Goal: Register for event/course: Register for event/course

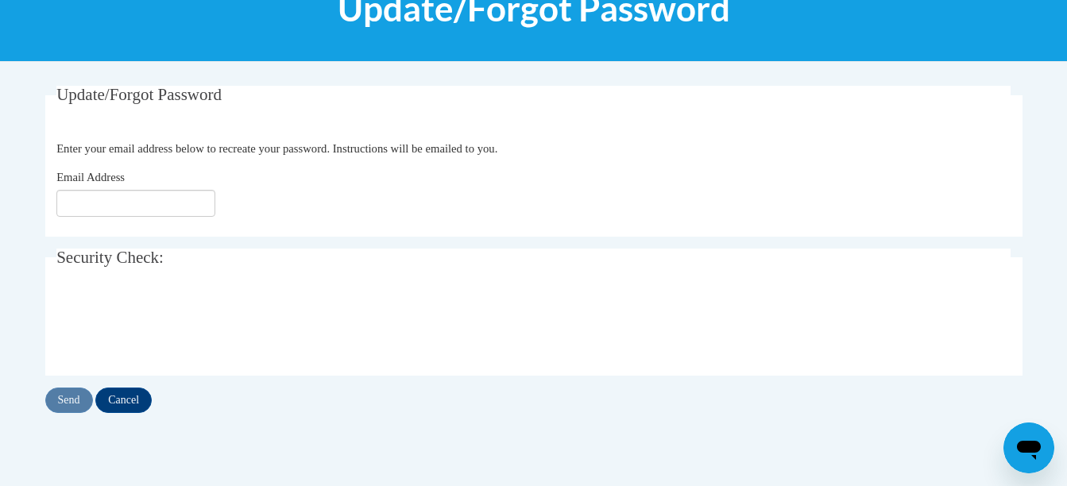
scroll to position [238, 0]
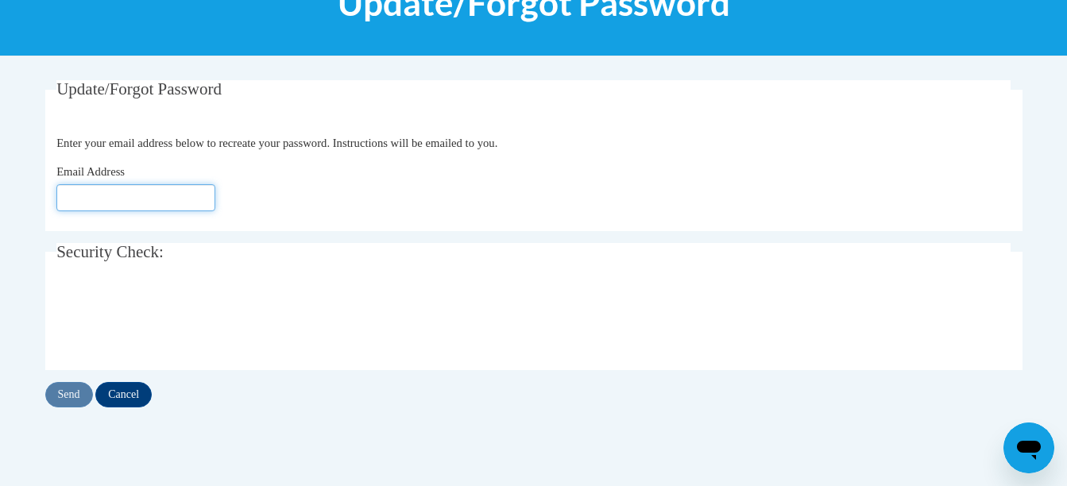
click at [159, 191] on input "Email Address" at bounding box center [135, 197] width 159 height 27
type input "s.eytcheson.bplc@gmail.com"
click at [120, 196] on input "s.eytcheson.bplc@gmail.com" at bounding box center [135, 197] width 159 height 27
click at [122, 202] on input "s.eytcheson.bplc@gmail.com" at bounding box center [135, 197] width 159 height 27
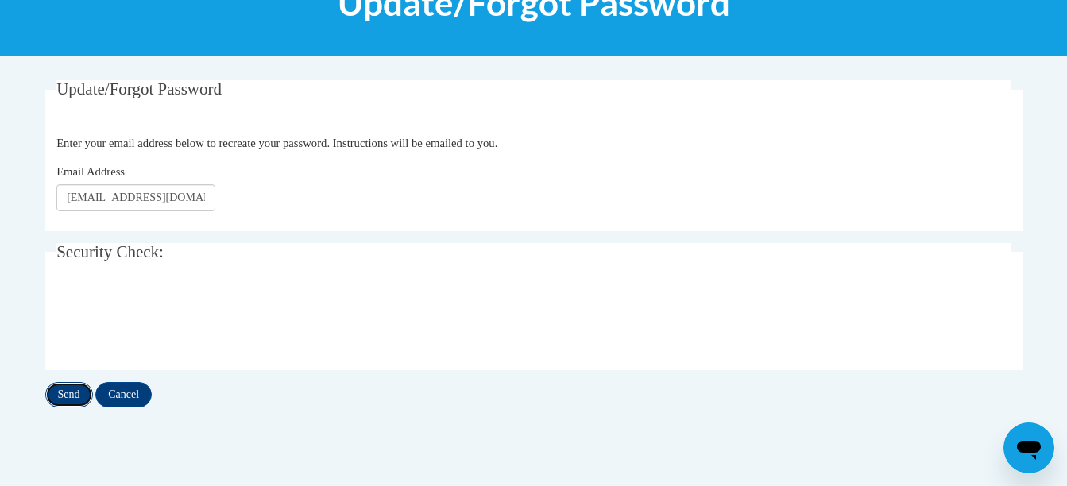
click at [75, 398] on input "Send" at bounding box center [69, 394] width 48 height 25
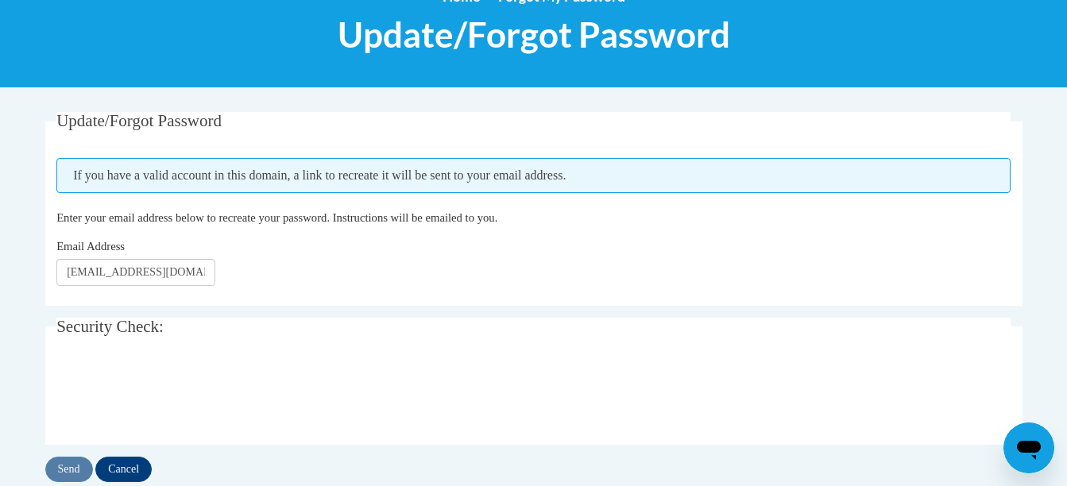
scroll to position [238, 0]
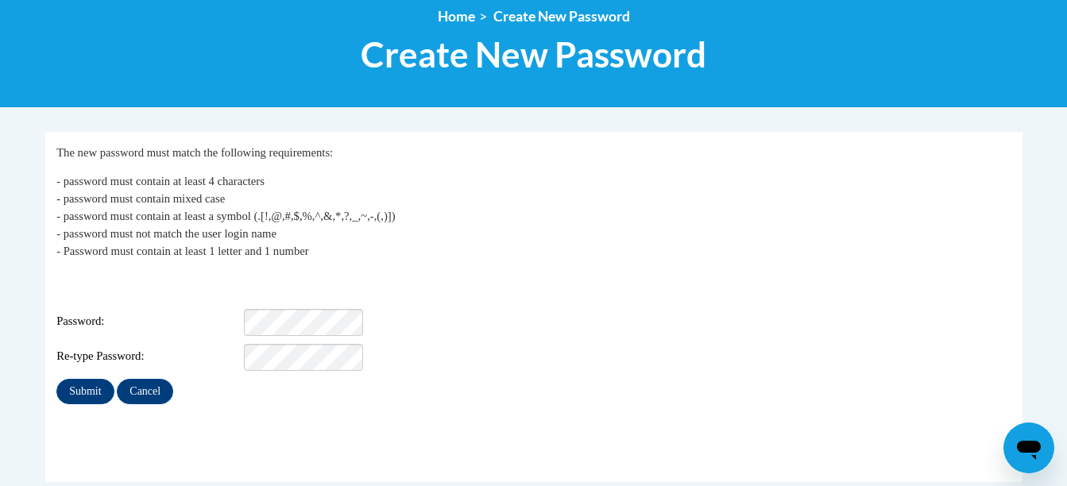
scroll to position [159, 0]
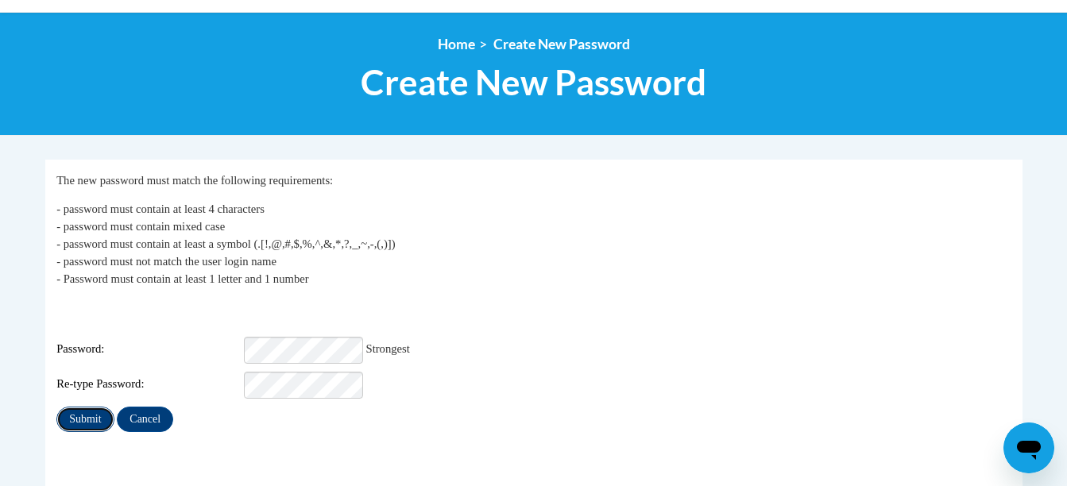
click at [78, 407] on input "Submit" at bounding box center [84, 419] width 57 height 25
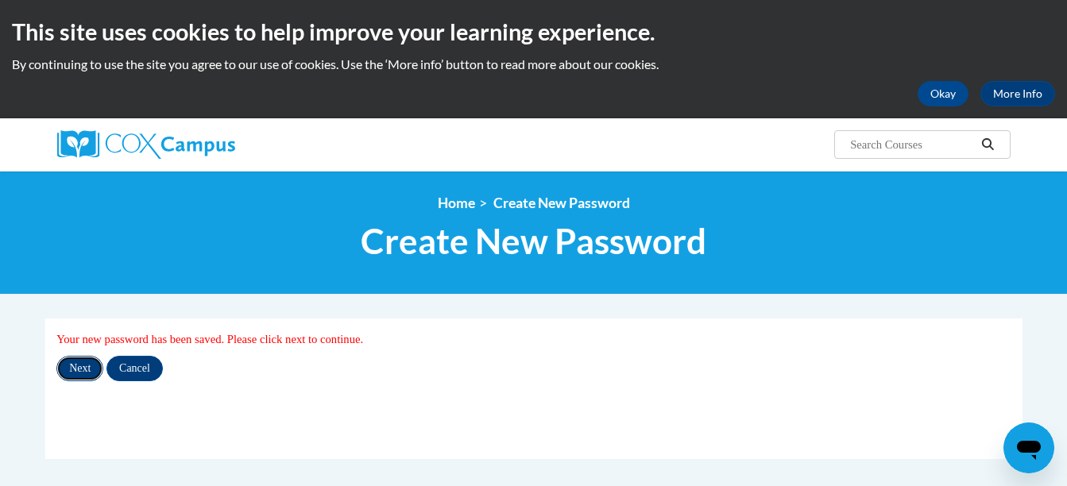
click at [88, 371] on input "Next" at bounding box center [79, 368] width 47 height 25
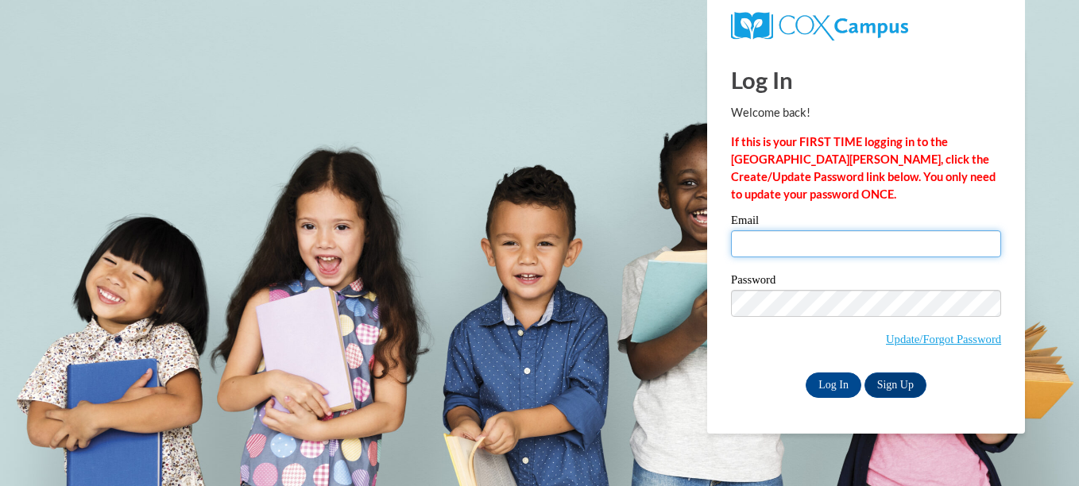
click at [761, 242] on input "Email" at bounding box center [866, 243] width 270 height 27
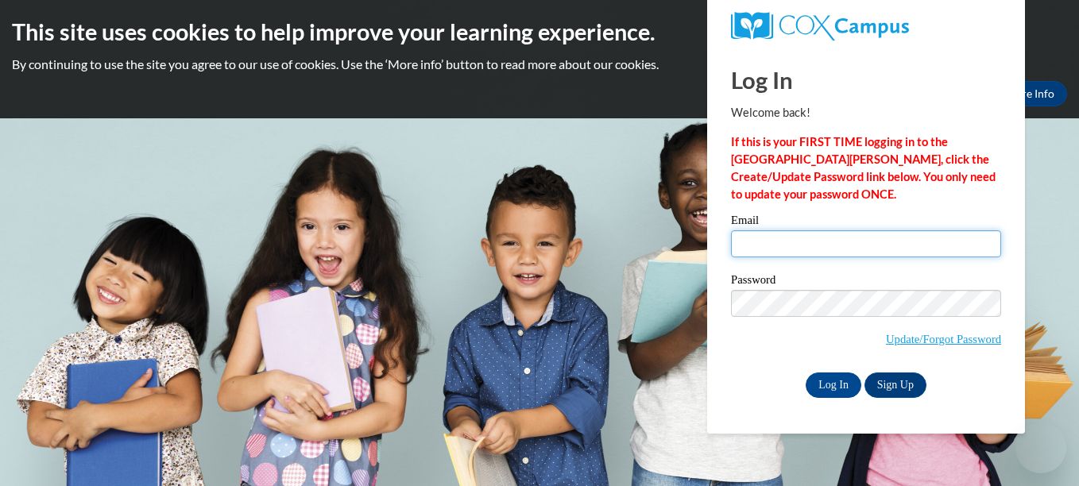
type input "s.eytcheson.bplc@gmail.com"
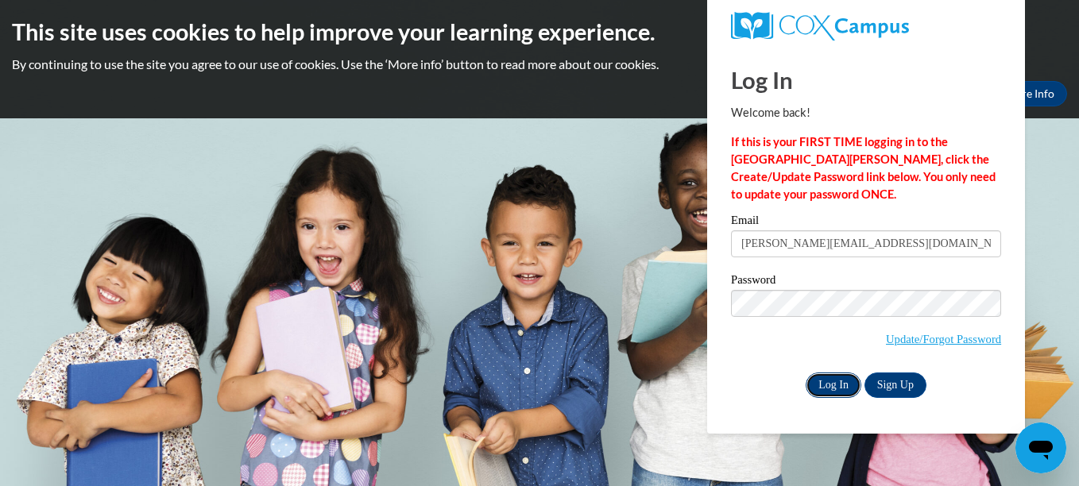
click at [835, 386] on input "Log In" at bounding box center [833, 385] width 56 height 25
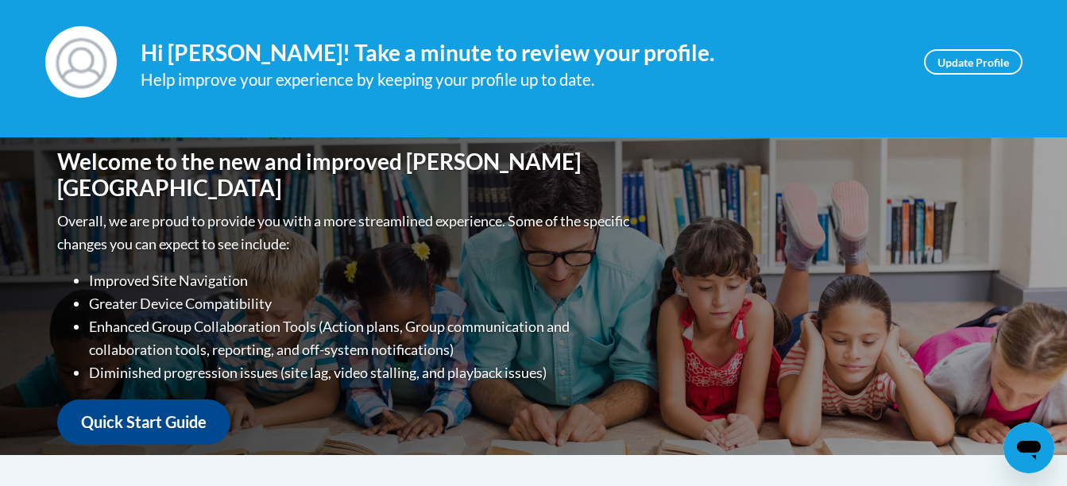
scroll to position [238, 0]
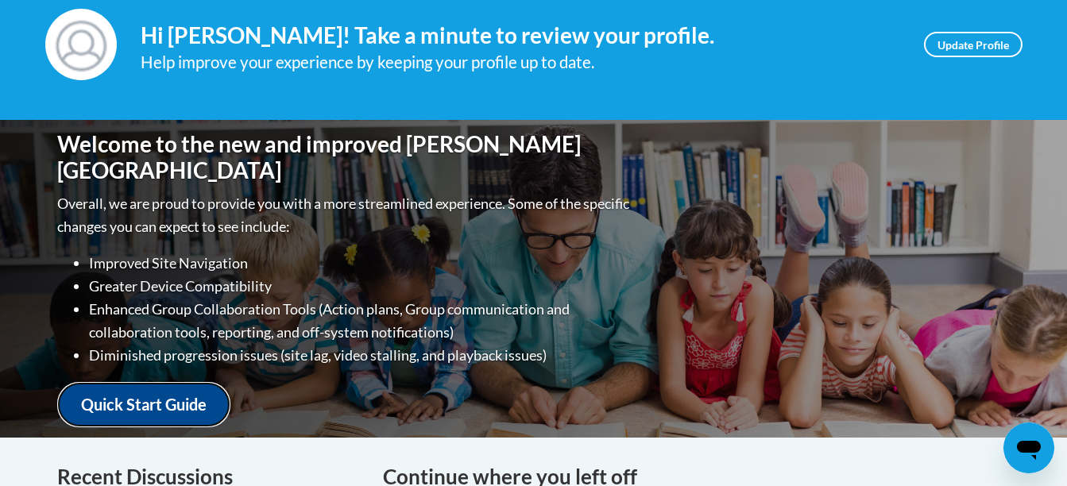
click at [177, 398] on link "Quick Start Guide" at bounding box center [143, 404] width 173 height 45
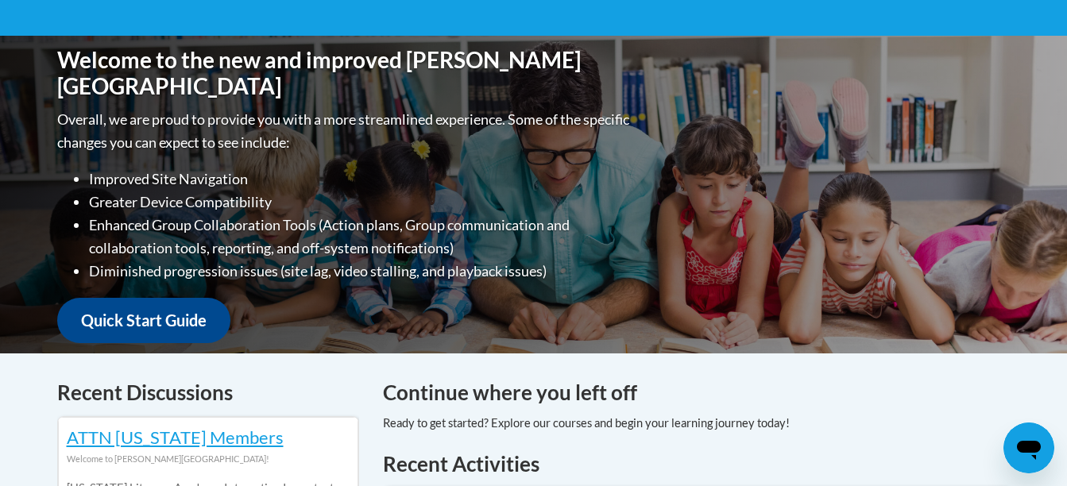
scroll to position [0, 0]
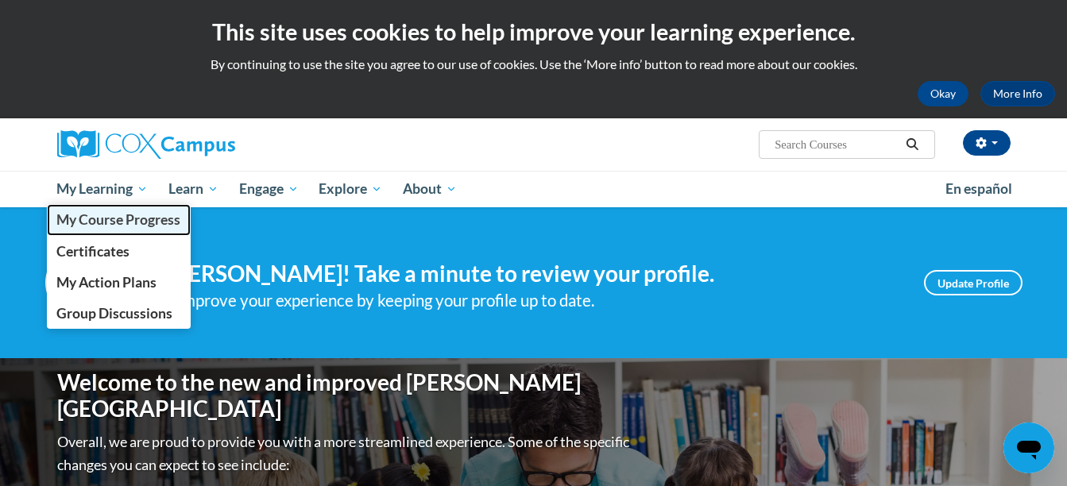
click at [119, 218] on span "My Course Progress" at bounding box center [118, 219] width 124 height 17
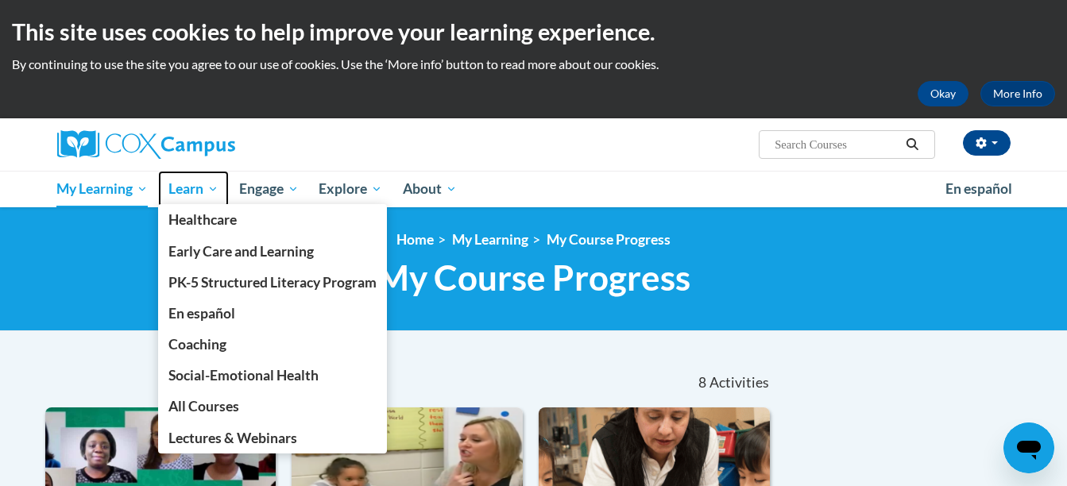
click at [181, 198] on span "Learn" at bounding box center [193, 189] width 50 height 19
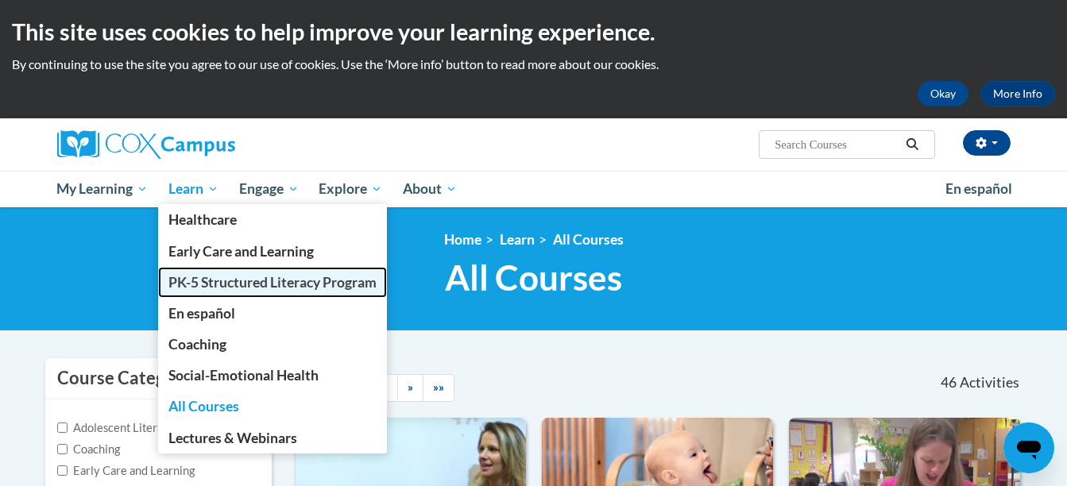
click at [214, 283] on span "PK-5 Structured Literacy Program" at bounding box center [272, 282] width 208 height 17
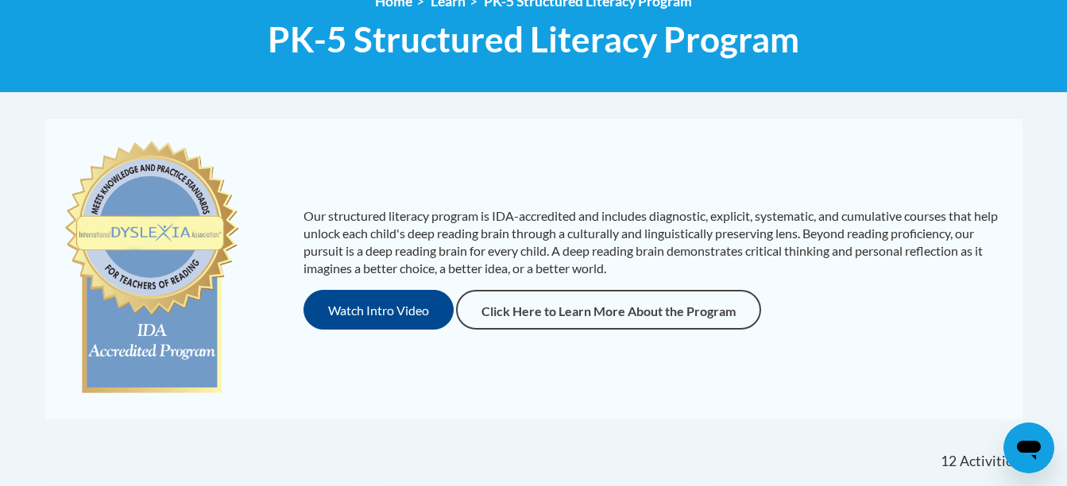
scroll to position [79, 0]
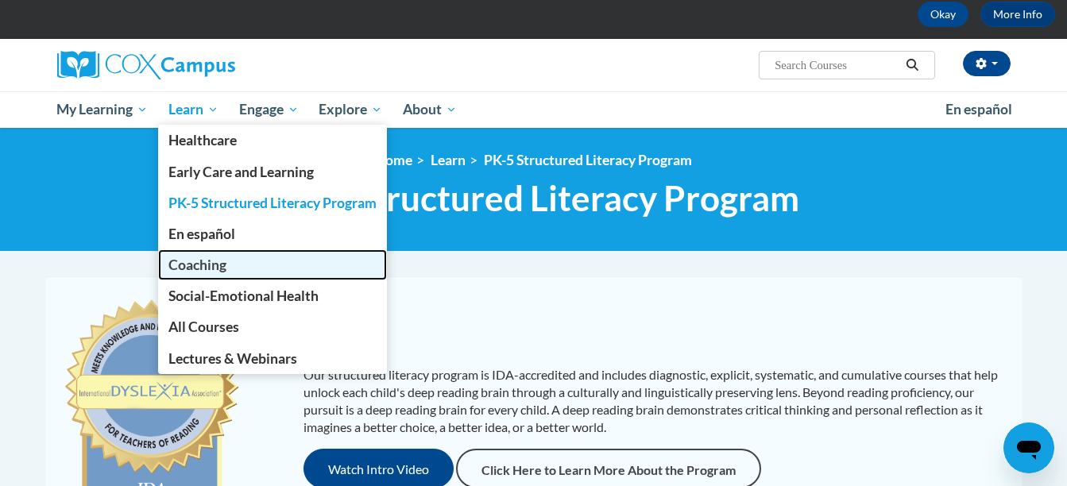
click at [222, 269] on span "Coaching" at bounding box center [197, 265] width 58 height 17
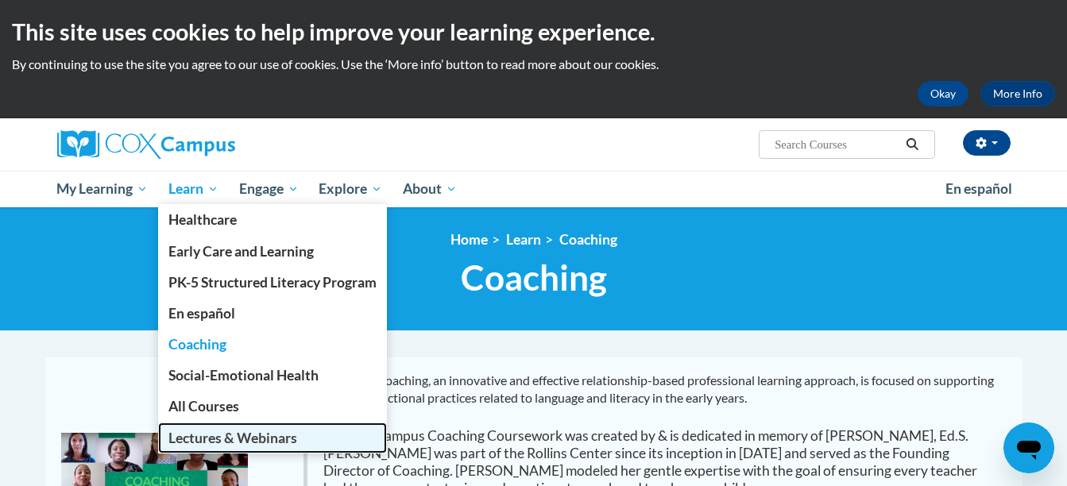
click at [199, 431] on span "Lectures & Webinars" at bounding box center [232, 438] width 129 height 17
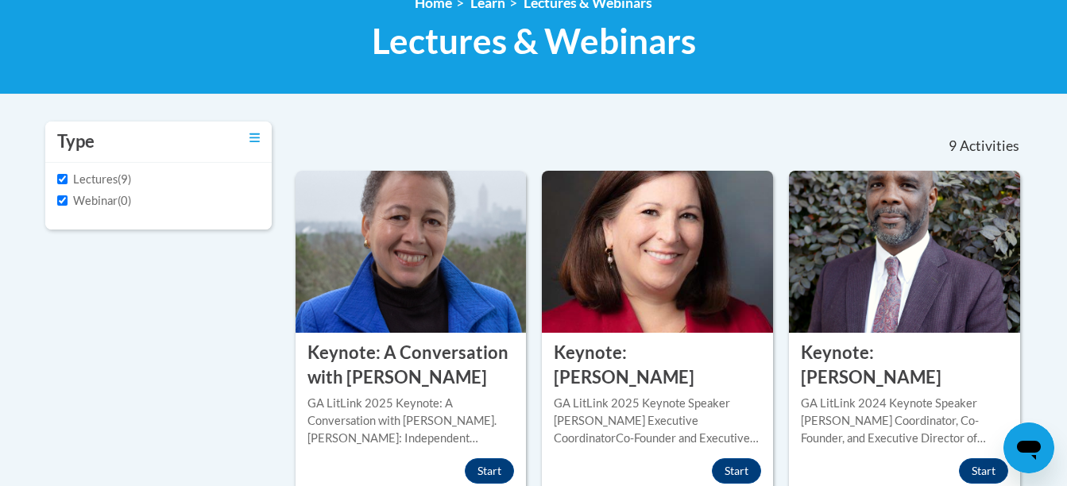
scroll to position [318, 0]
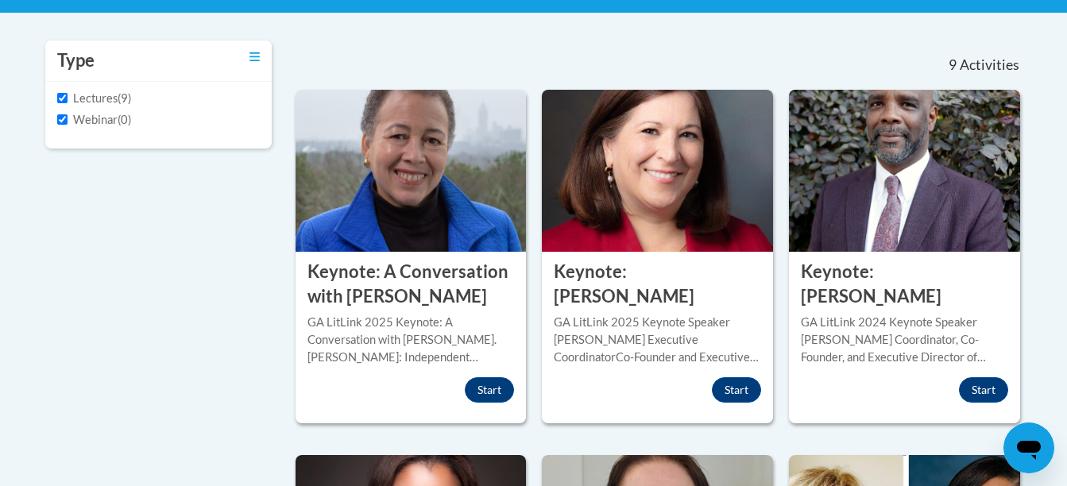
click at [120, 98] on span "(9)" at bounding box center [125, 98] width 14 height 14
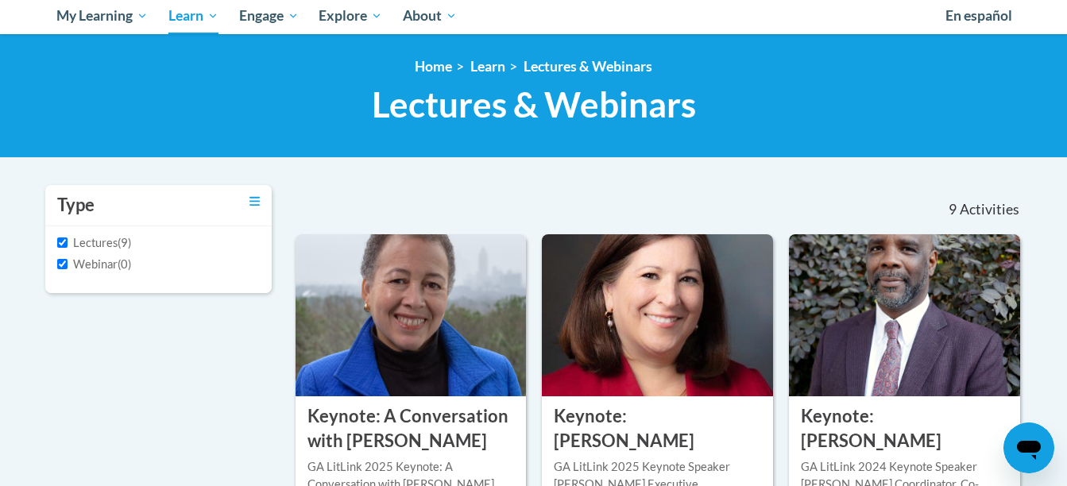
scroll to position [0, 0]
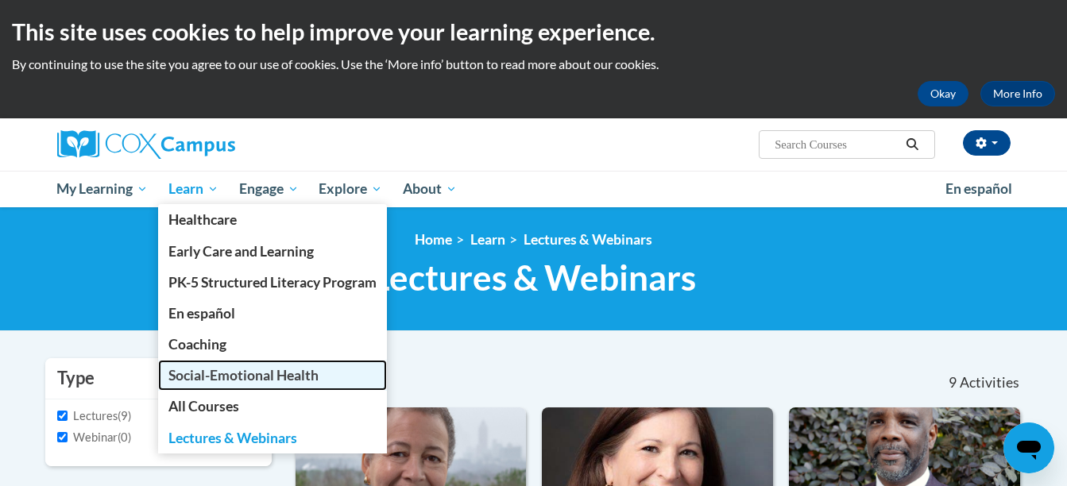
click at [212, 379] on span "Social-Emotional Health" at bounding box center [243, 375] width 150 height 17
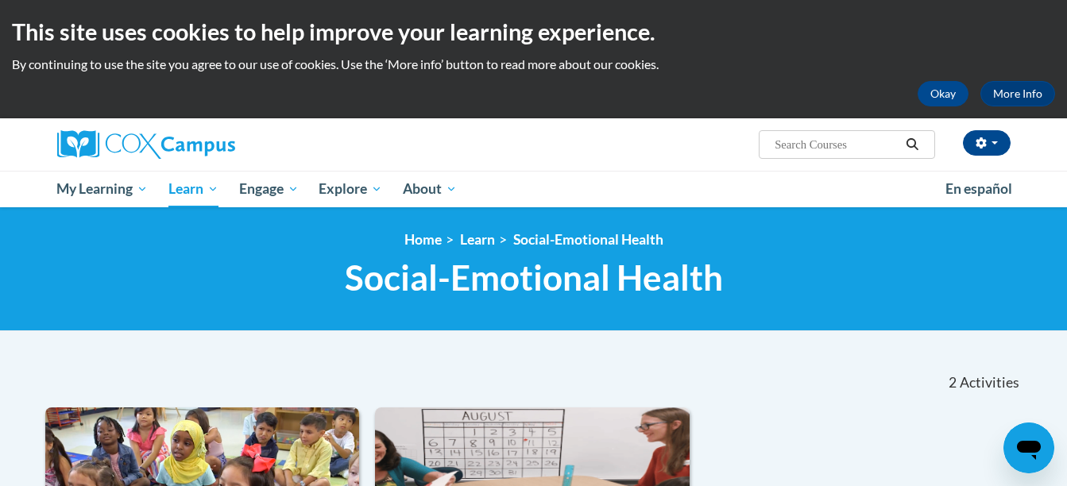
scroll to position [397, 0]
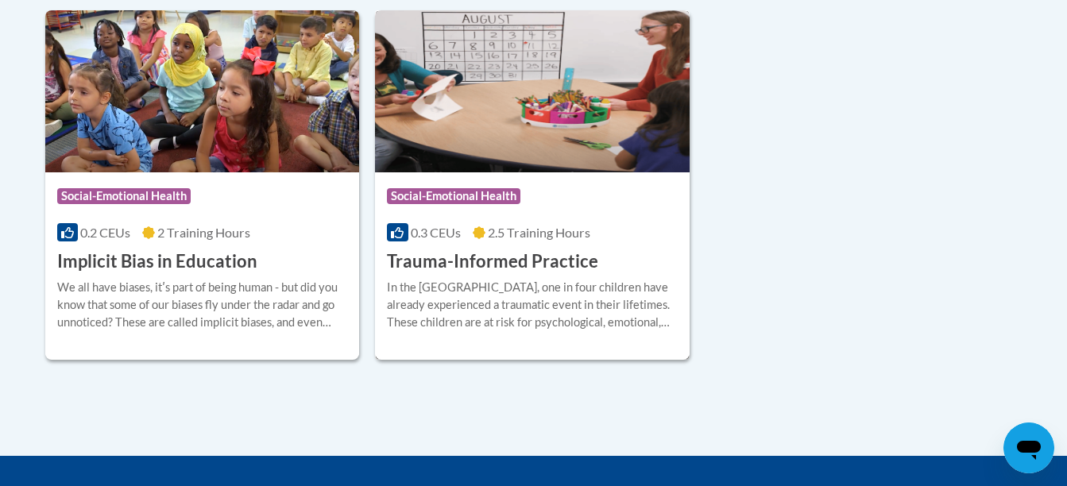
click at [556, 257] on h3 "Trauma-Informed Practice" at bounding box center [492, 261] width 211 height 25
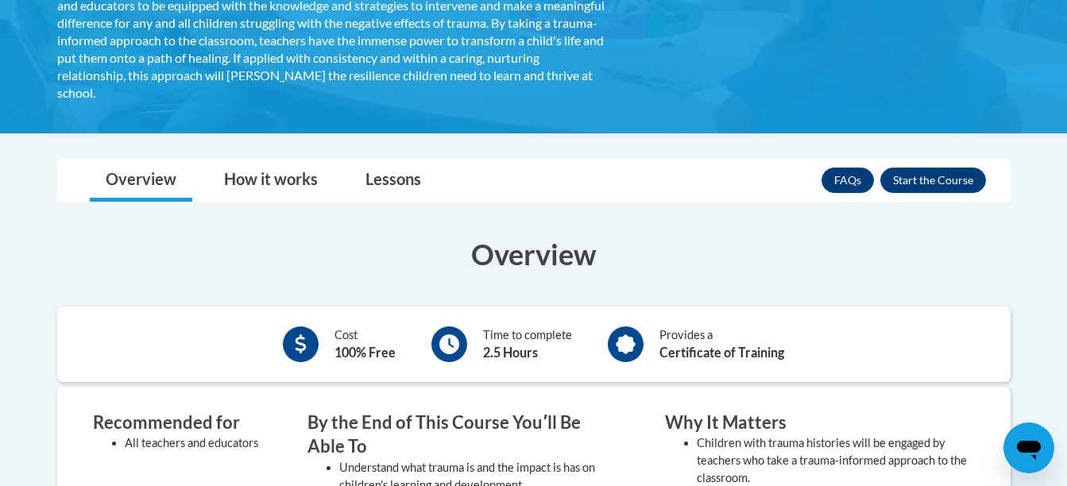
scroll to position [403, 0]
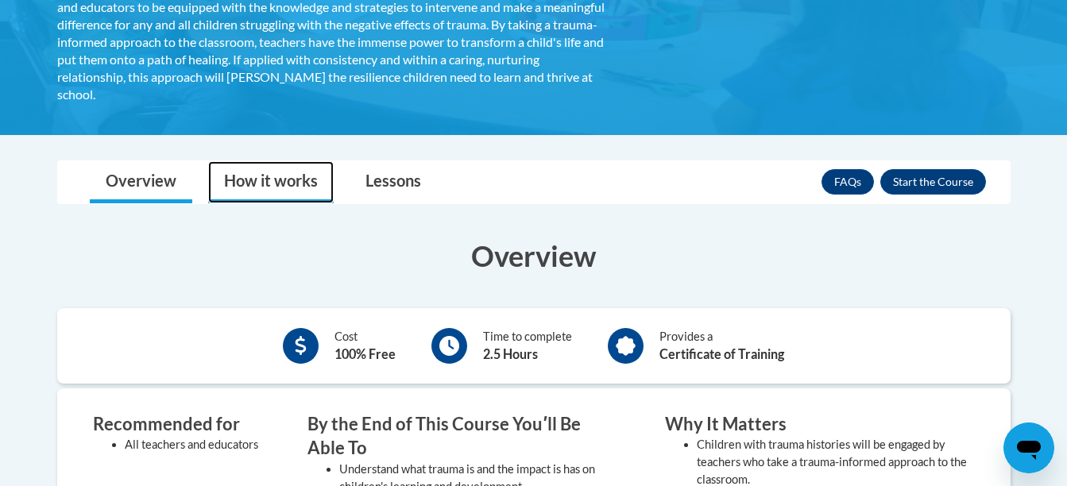
click at [280, 189] on link "How it works" at bounding box center [270, 182] width 125 height 42
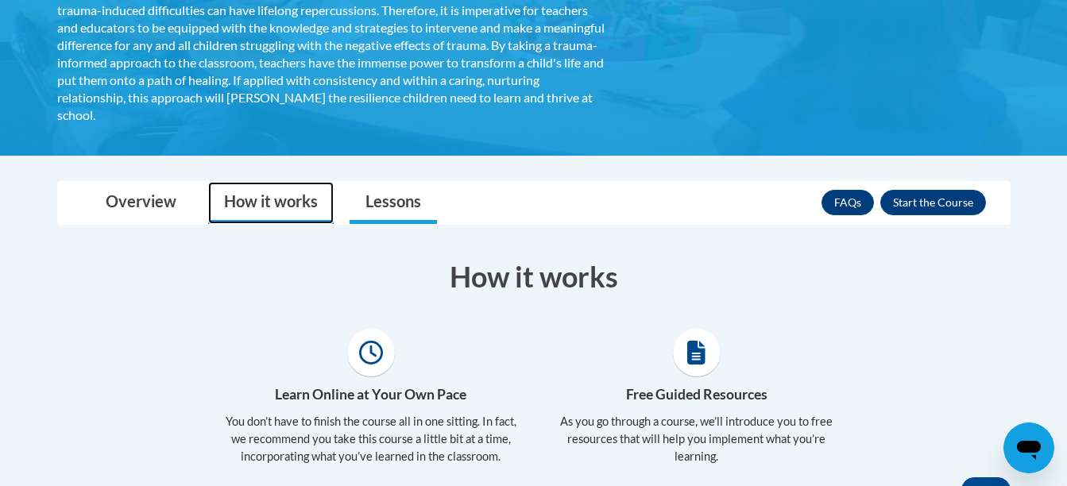
scroll to position [359, 0]
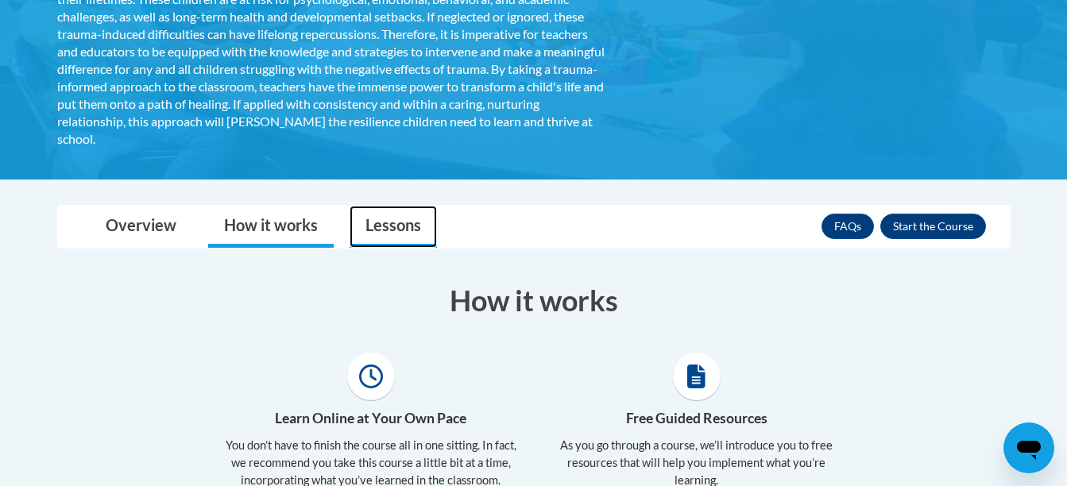
click at [407, 234] on link "Lessons" at bounding box center [392, 227] width 87 height 42
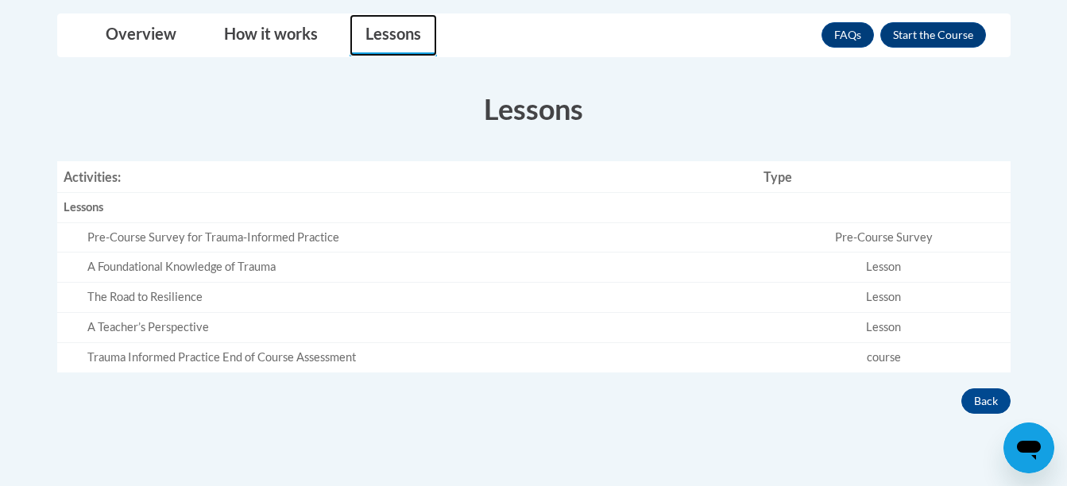
scroll to position [597, 0]
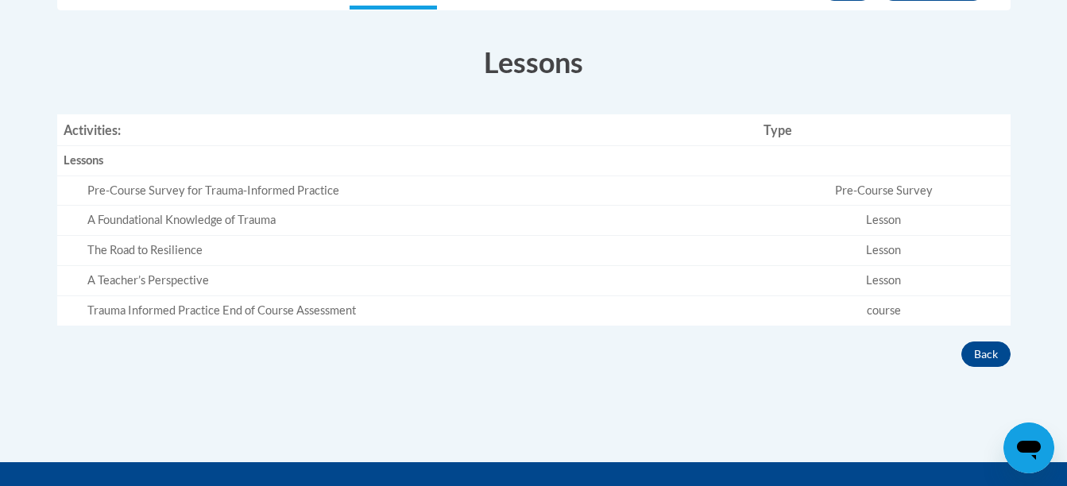
click at [212, 194] on div "Pre-Course Survey for Trauma-Informed Practice" at bounding box center [418, 191] width 663 height 17
click at [292, 200] on td "Pre-Course Survey for Trauma-Informed Practice" at bounding box center [407, 191] width 700 height 30
click at [292, 193] on div "Pre-Course Survey for Trauma-Informed Practice" at bounding box center [418, 191] width 663 height 17
click at [902, 194] on td "Pre-Course Survey" at bounding box center [883, 191] width 253 height 30
click at [238, 218] on div "A Foundational Knowledge of Trauma" at bounding box center [418, 220] width 663 height 17
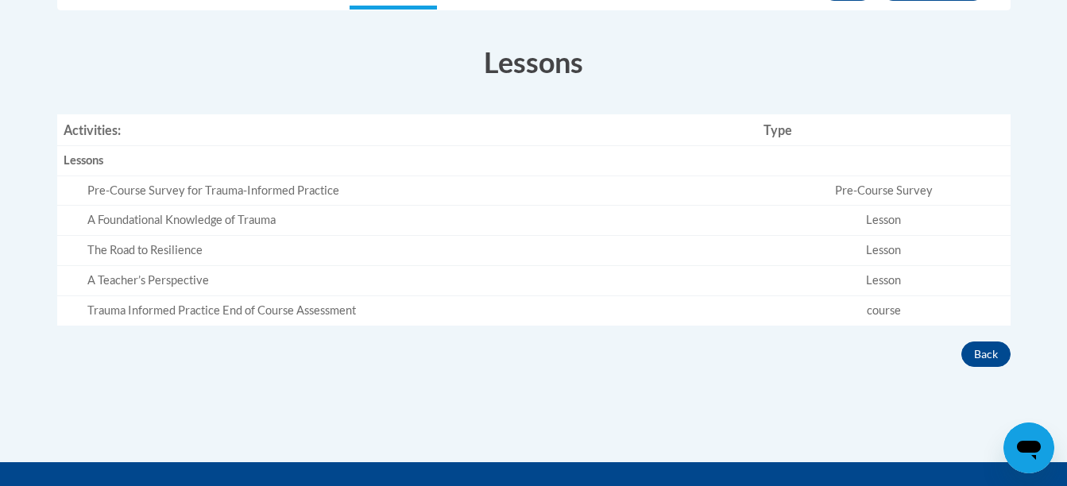
click at [233, 226] on div "A Foundational Knowledge of Trauma" at bounding box center [418, 220] width 663 height 17
drag, startPoint x: 232, startPoint y: 226, endPoint x: 123, endPoint y: 247, distance: 110.8
click at [137, 247] on td "The Road to Resilience" at bounding box center [407, 251] width 700 height 30
drag, startPoint x: 123, startPoint y: 247, endPoint x: 102, endPoint y: 272, distance: 32.1
click at [106, 263] on td "The Road to Resilience" at bounding box center [407, 251] width 700 height 30
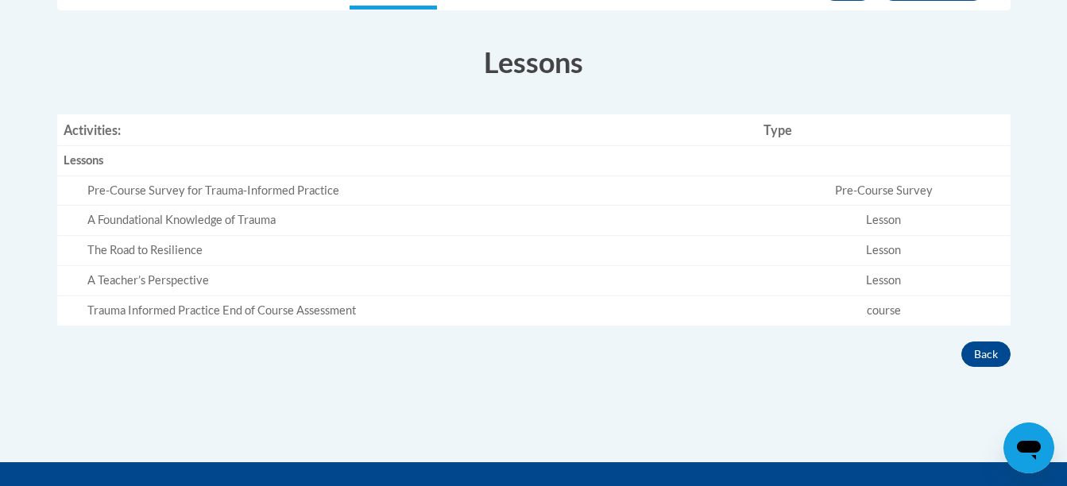
click at [101, 306] on td "Trauma Informed Practice End of Course Assessment" at bounding box center [407, 310] width 700 height 29
drag, startPoint x: 111, startPoint y: 311, endPoint x: 122, endPoint y: 311, distance: 11.1
click at [118, 311] on div "Trauma Informed Practice End of Course Assessment" at bounding box center [418, 311] width 663 height 17
drag, startPoint x: 122, startPoint y: 311, endPoint x: 141, endPoint y: 259, distance: 54.8
click at [141, 295] on tbody "Lessons Empty Pre-Course Survey for Trauma-Informed Practice Pre-Course Survey …" at bounding box center [533, 235] width 953 height 180
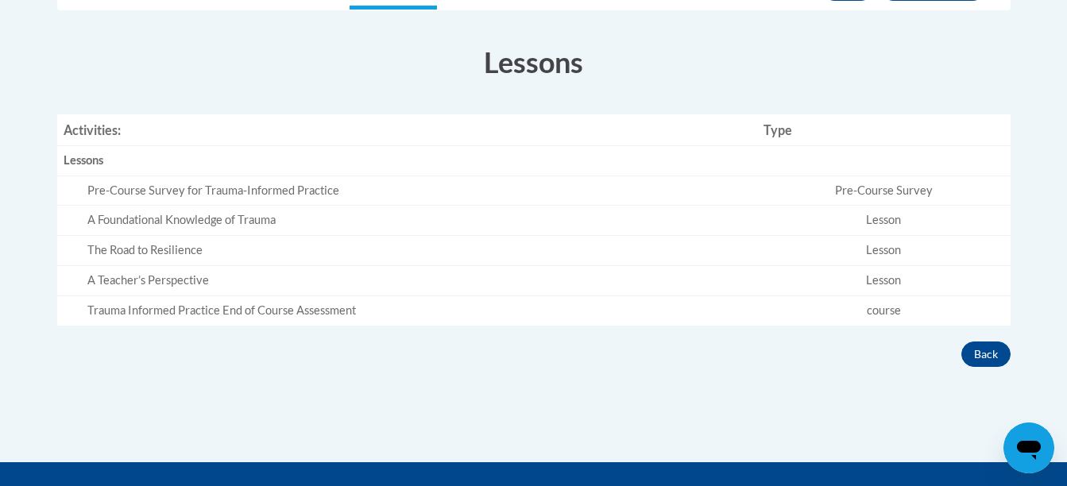
drag, startPoint x: 141, startPoint y: 259, endPoint x: 156, endPoint y: 187, distance: 74.0
click at [140, 219] on div "A Foundational Knowledge of Trauma" at bounding box center [418, 220] width 663 height 17
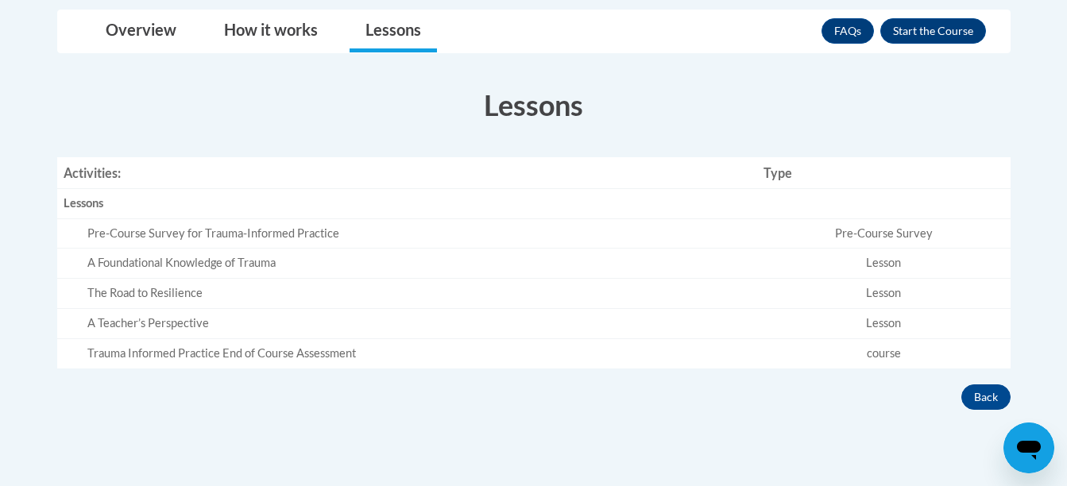
scroll to position [556, 0]
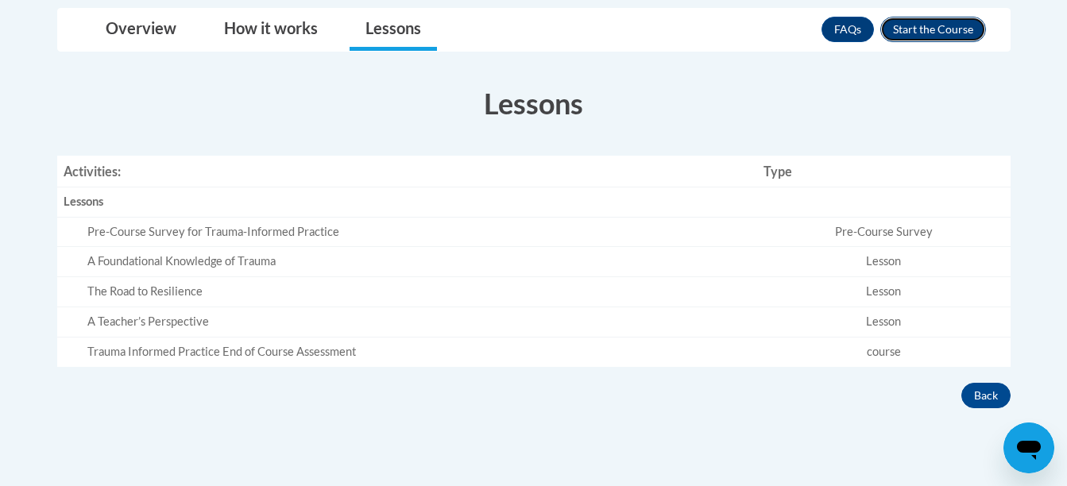
click at [924, 35] on button "Enroll" at bounding box center [933, 29] width 106 height 25
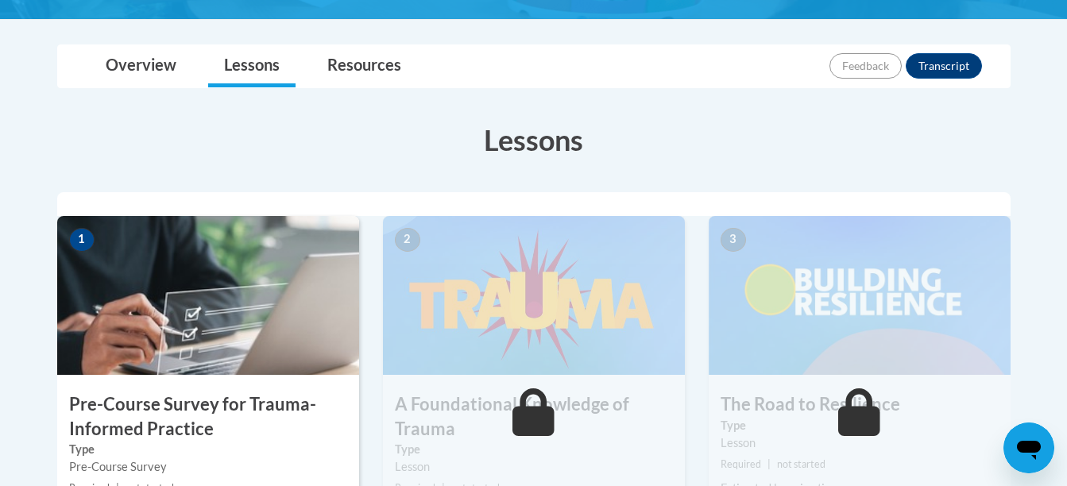
scroll to position [318, 0]
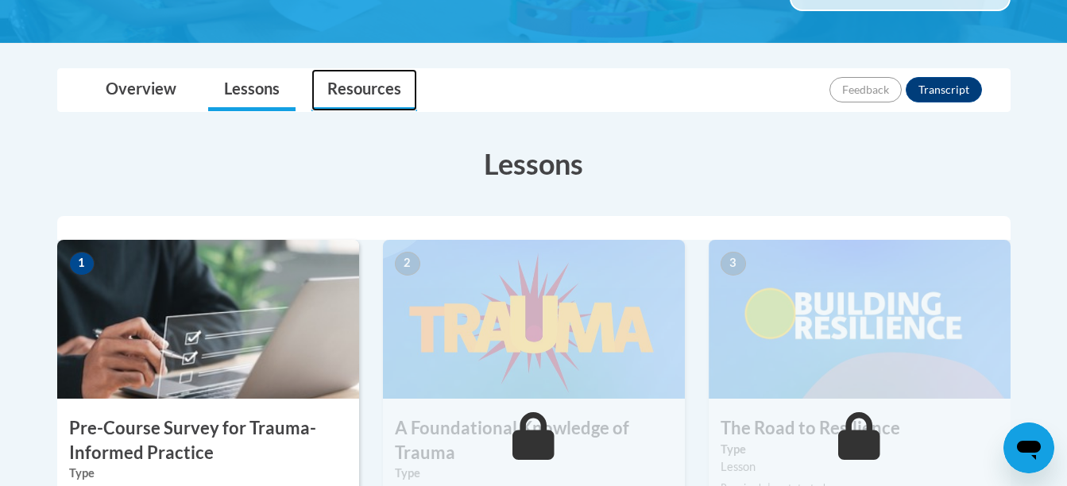
click at [362, 90] on link "Resources" at bounding box center [364, 90] width 106 height 42
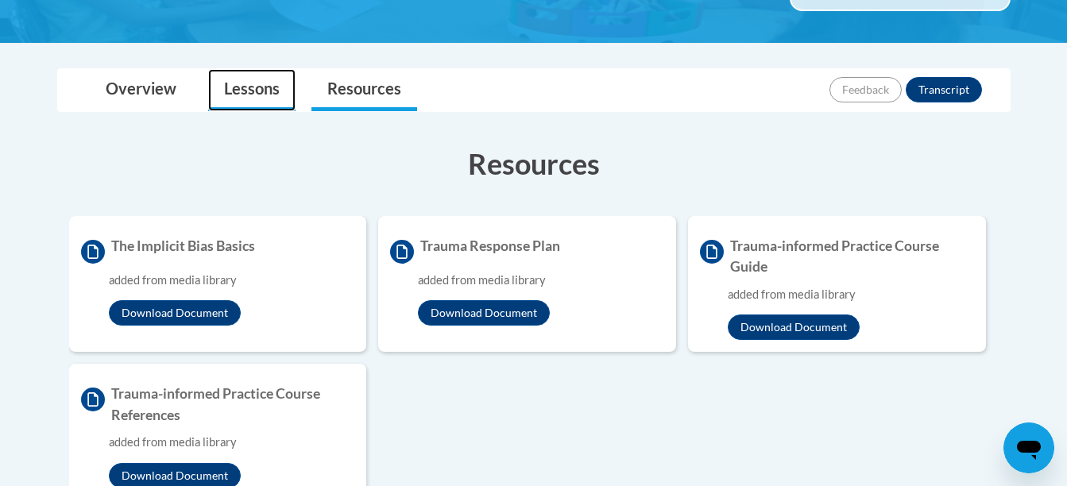
click at [268, 87] on link "Lessons" at bounding box center [251, 90] width 87 height 42
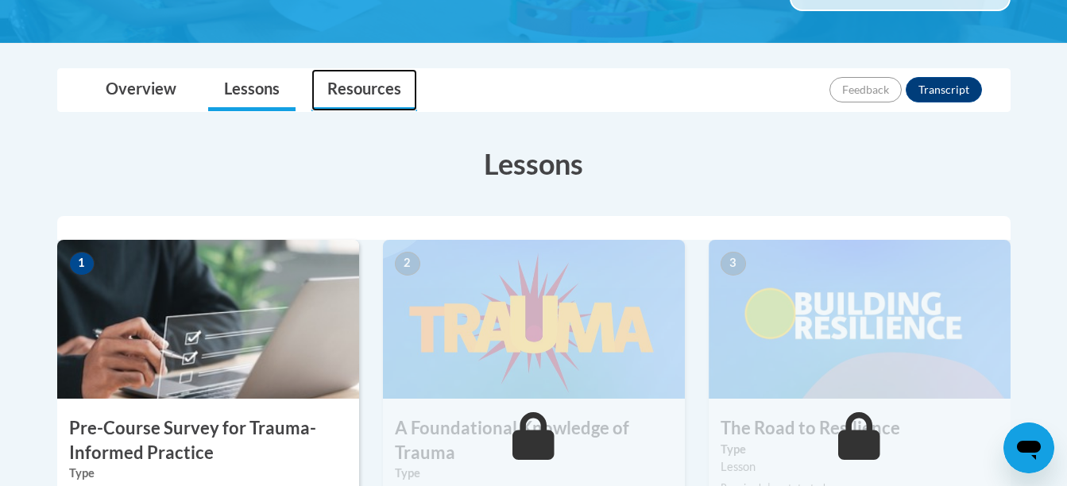
click at [360, 91] on link "Resources" at bounding box center [364, 90] width 106 height 42
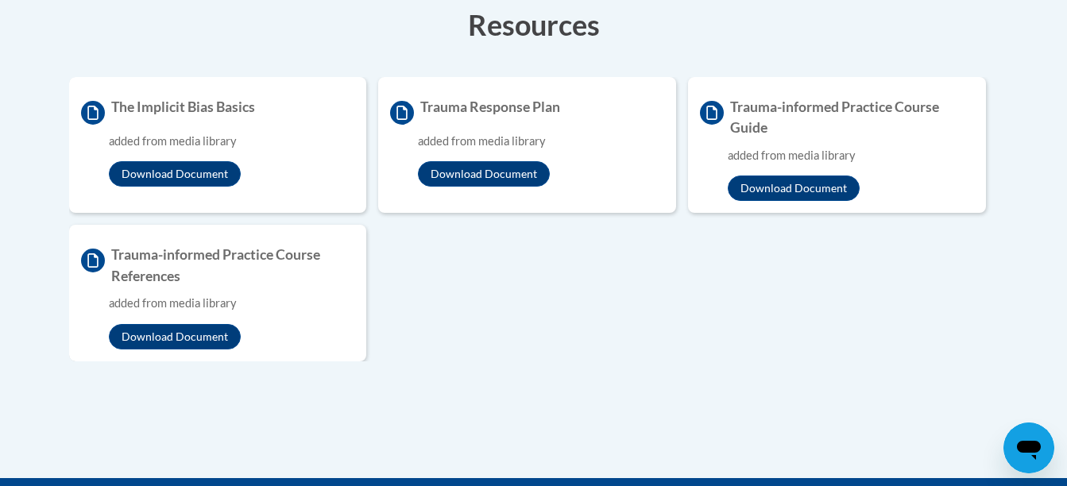
scroll to position [477, 0]
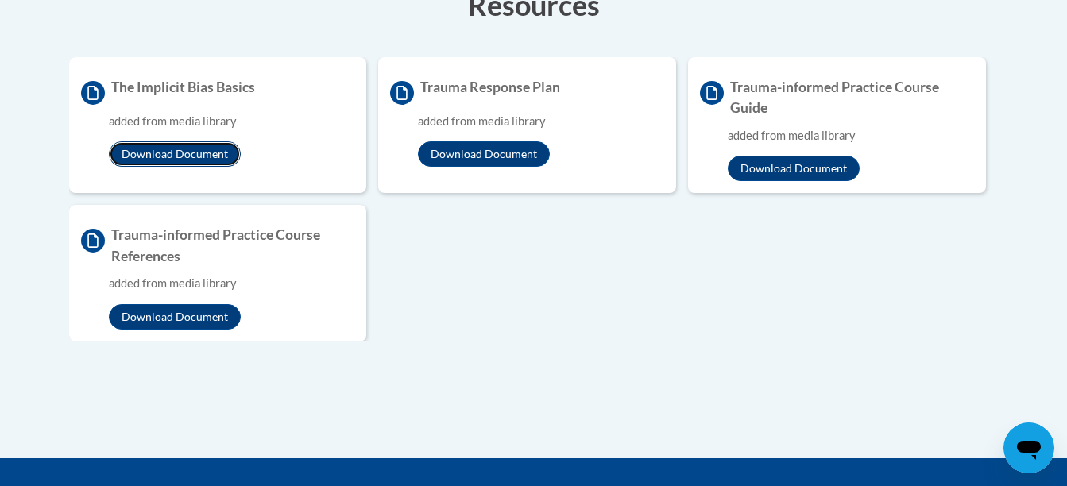
click at [192, 160] on button "Download Document" at bounding box center [175, 153] width 132 height 25
click at [437, 158] on button "Download Document" at bounding box center [484, 153] width 132 height 25
click at [766, 168] on button "Download Document" at bounding box center [794, 168] width 132 height 25
drag, startPoint x: 172, startPoint y: 318, endPoint x: 210, endPoint y: 315, distance: 38.2
click at [174, 318] on button "Download Document" at bounding box center [175, 316] width 132 height 25
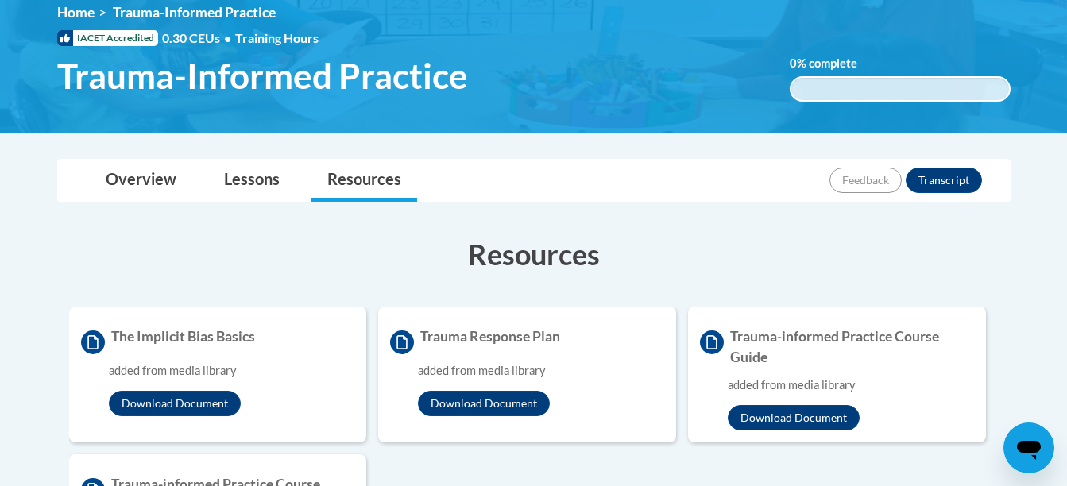
scroll to position [0, 0]
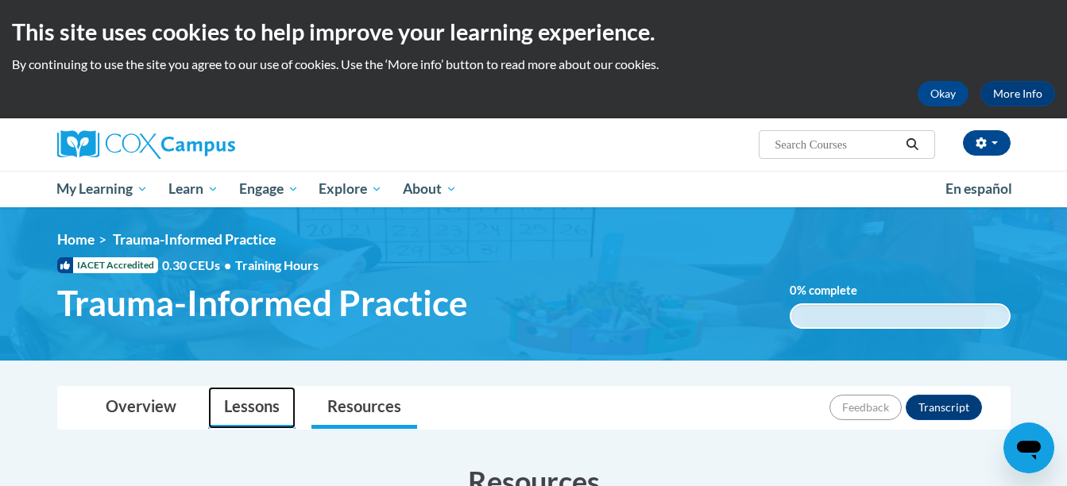
click at [239, 404] on link "Lessons" at bounding box center [251, 408] width 87 height 42
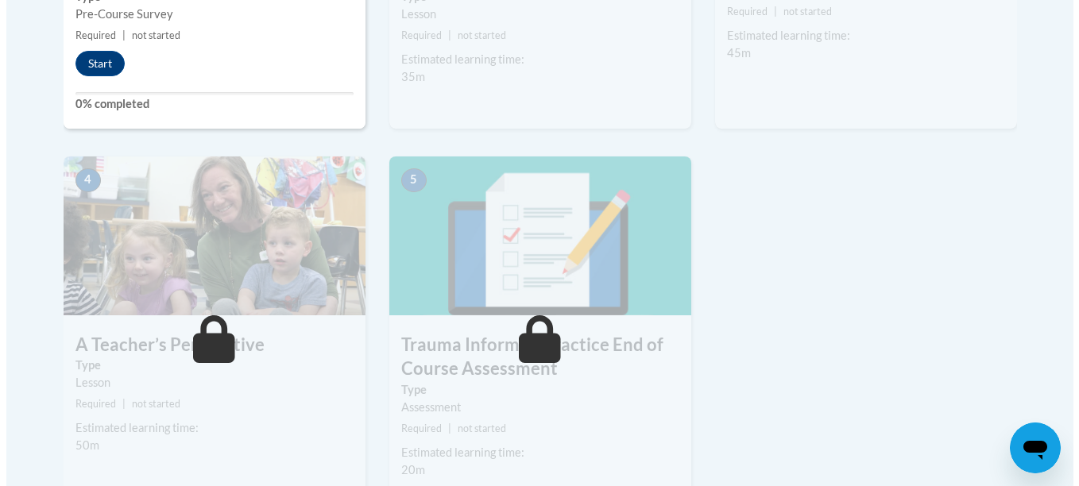
scroll to position [556, 0]
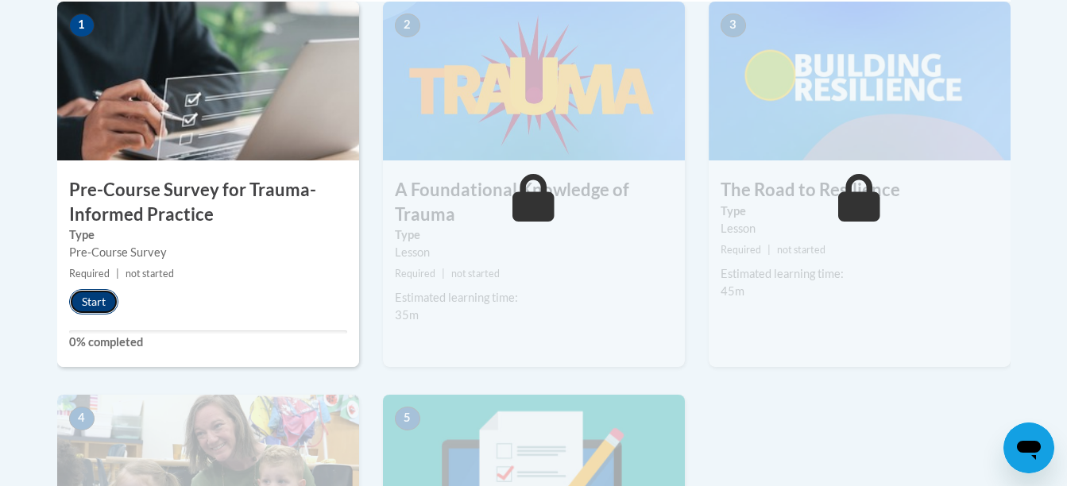
click at [100, 301] on button "Start" at bounding box center [93, 301] width 49 height 25
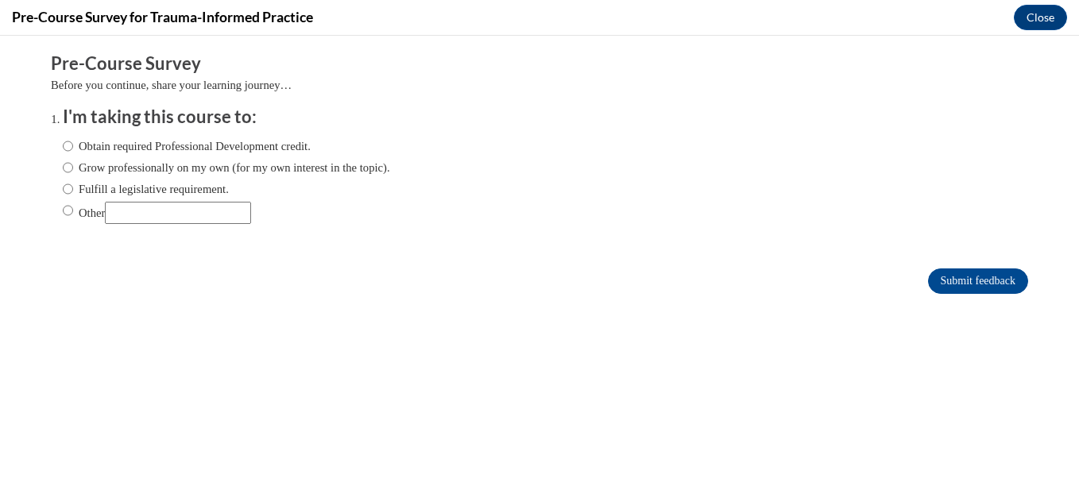
scroll to position [0, 0]
click at [249, 160] on label "Grow professionally on my own (for my own interest in the topic)." at bounding box center [226, 167] width 327 height 17
click at [73, 160] on input "Grow professionally on my own (for my own interest in the topic)." at bounding box center [68, 167] width 10 height 17
radio input "true"
click at [268, 146] on label "Obtain required Professional Development credit." at bounding box center [187, 145] width 248 height 17
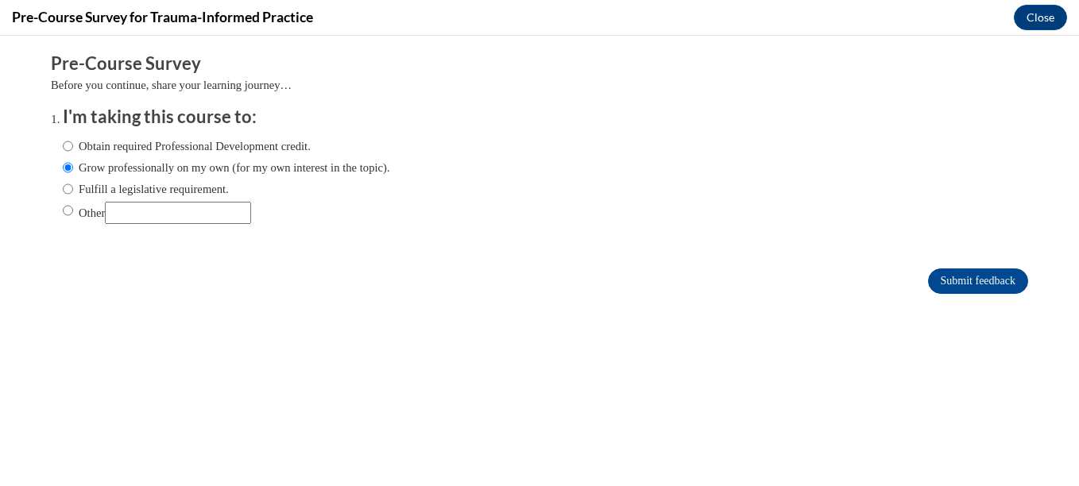
click at [73, 146] on input "Obtain required Professional Development credit." at bounding box center [68, 145] width 10 height 17
radio input "true"
click at [982, 270] on input "Submit feedback" at bounding box center [978, 280] width 100 height 25
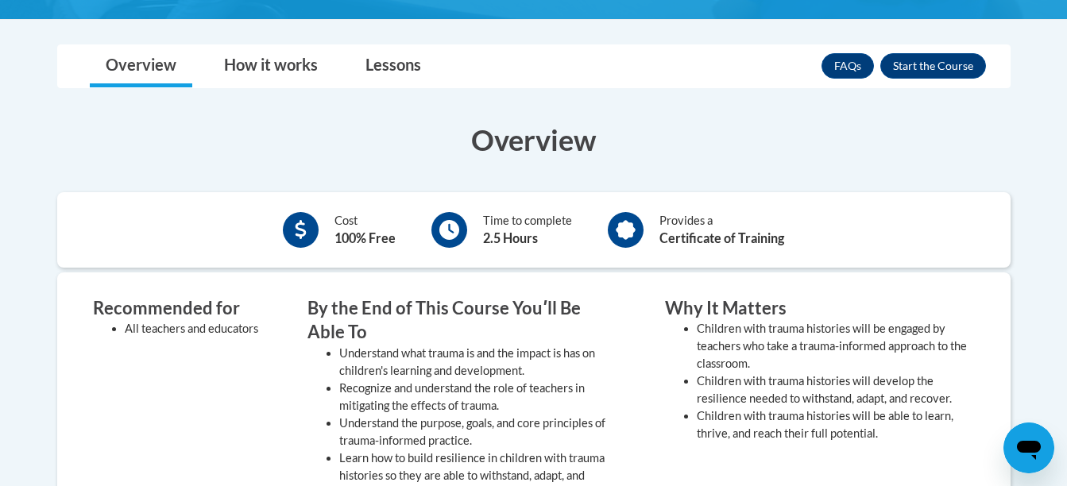
scroll to position [477, 0]
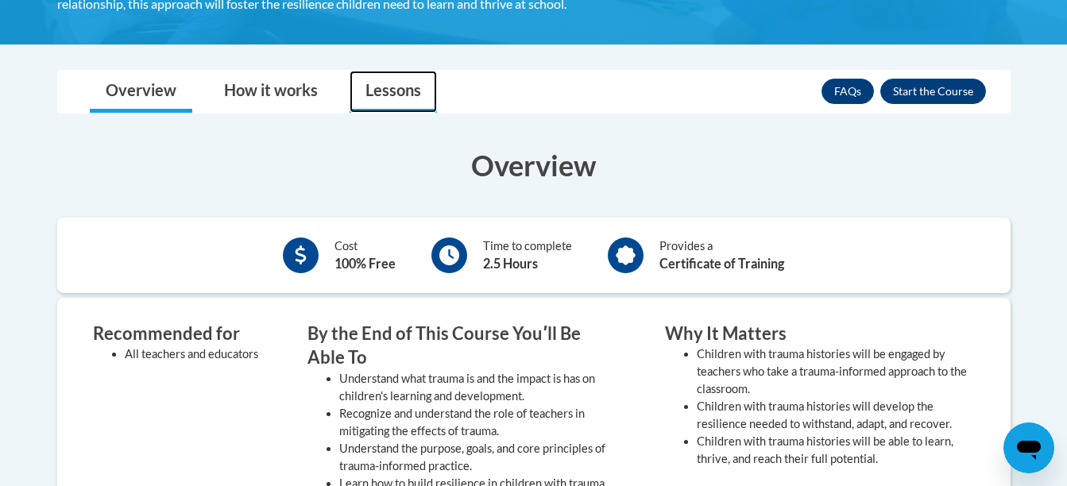
click at [377, 113] on link "Lessons" at bounding box center [392, 92] width 87 height 42
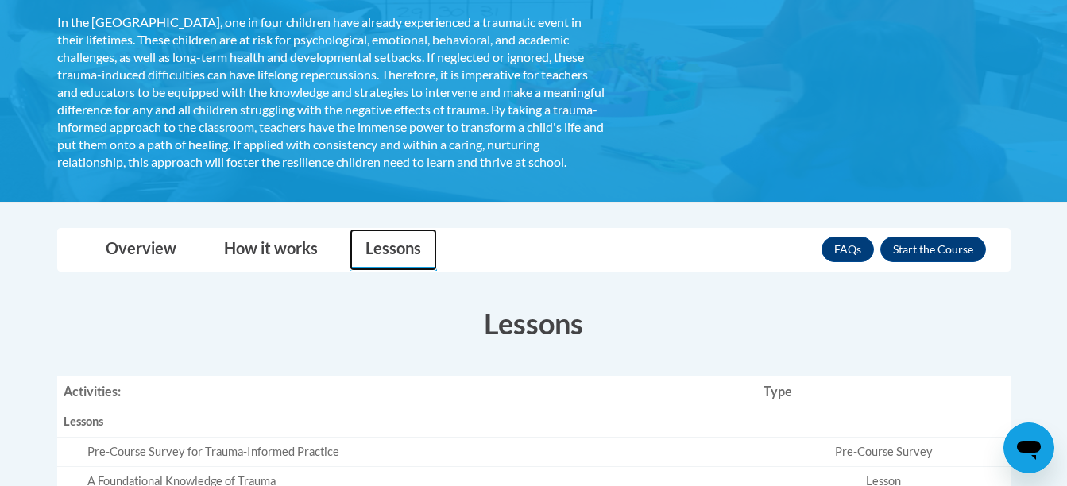
scroll to position [318, 0]
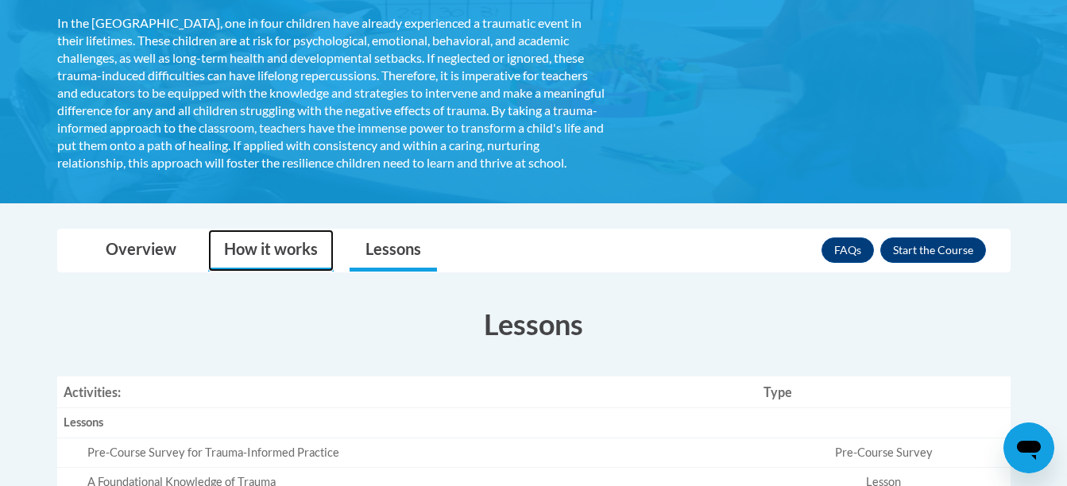
click at [241, 272] on link "How it works" at bounding box center [270, 251] width 125 height 42
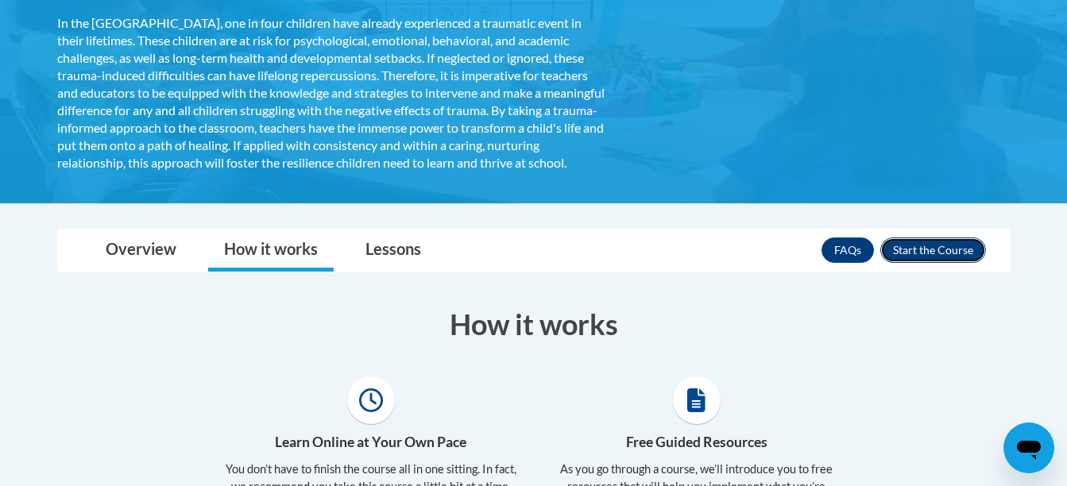
click at [909, 263] on button "Enroll" at bounding box center [933, 249] width 106 height 25
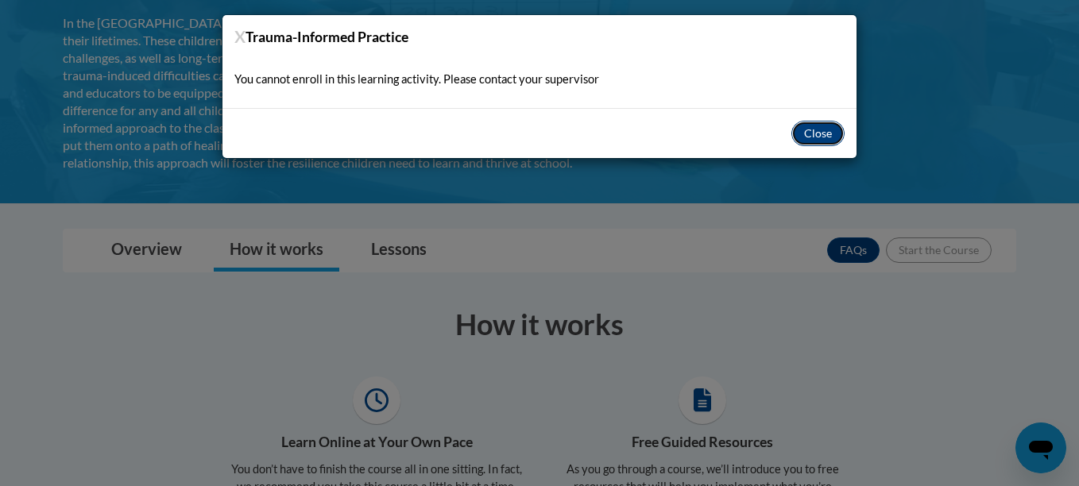
click at [824, 134] on button "Close" at bounding box center [817, 133] width 53 height 25
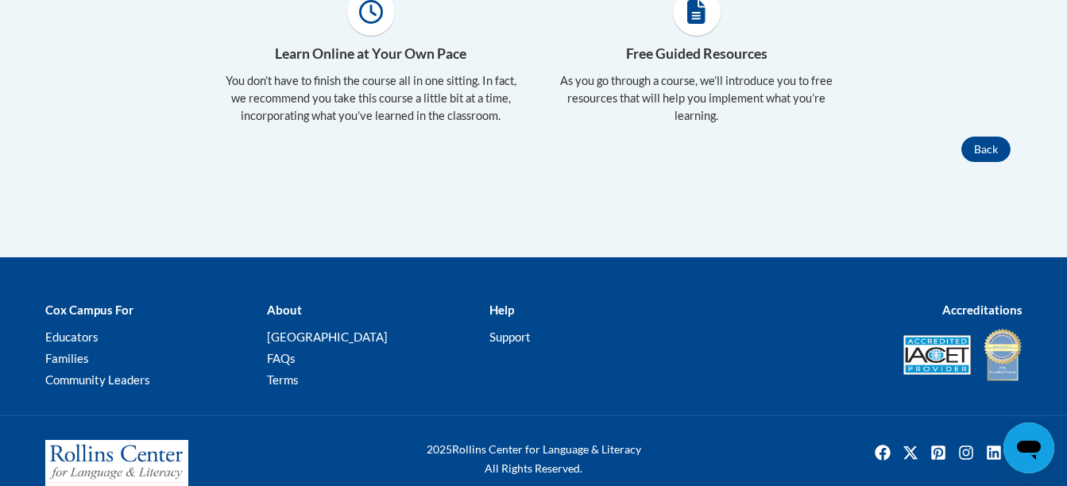
scroll to position [715, 0]
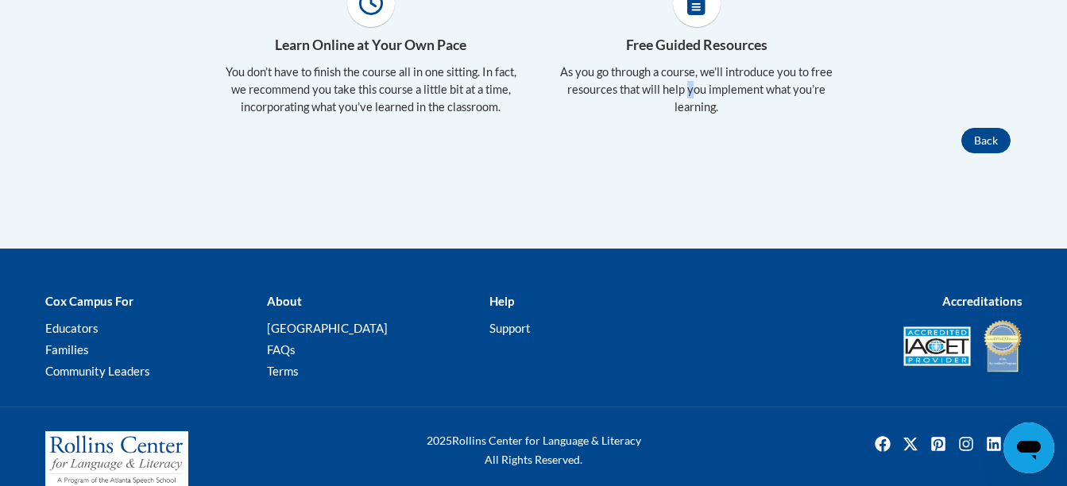
click at [690, 104] on p "As you go through a course, we’ll introduce you to free resources that will hel…" at bounding box center [697, 90] width 302 height 52
drag, startPoint x: 690, startPoint y: 97, endPoint x: 683, endPoint y: 24, distance: 73.4
click at [683, 24] on span at bounding box center [697, 3] width 48 height 48
click at [686, 27] on span at bounding box center [697, 3] width 48 height 48
click at [689, 91] on p "As you go through a course, we’ll introduce you to free resources that will hel…" at bounding box center [697, 90] width 302 height 52
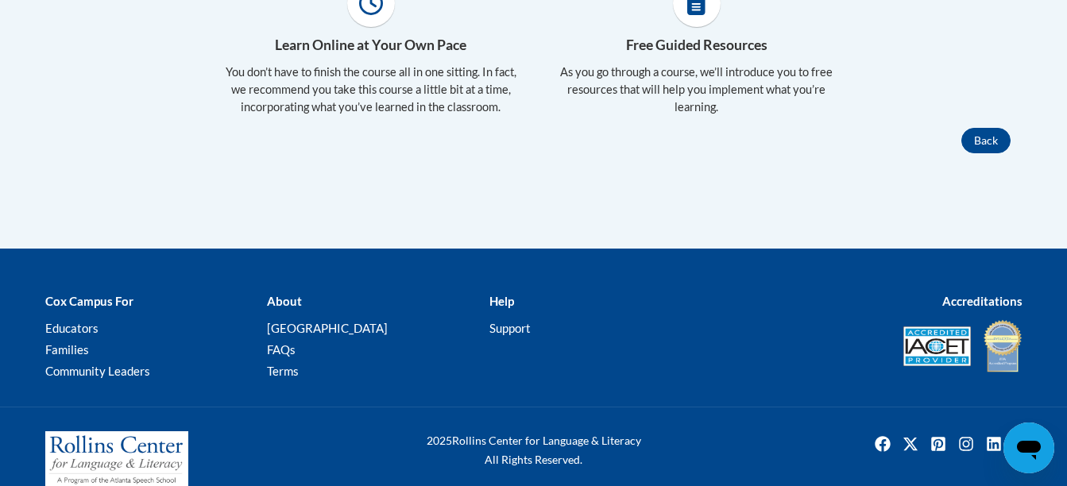
click at [689, 91] on p "As you go through a course, we’ll introduce you to free resources that will hel…" at bounding box center [697, 90] width 302 height 52
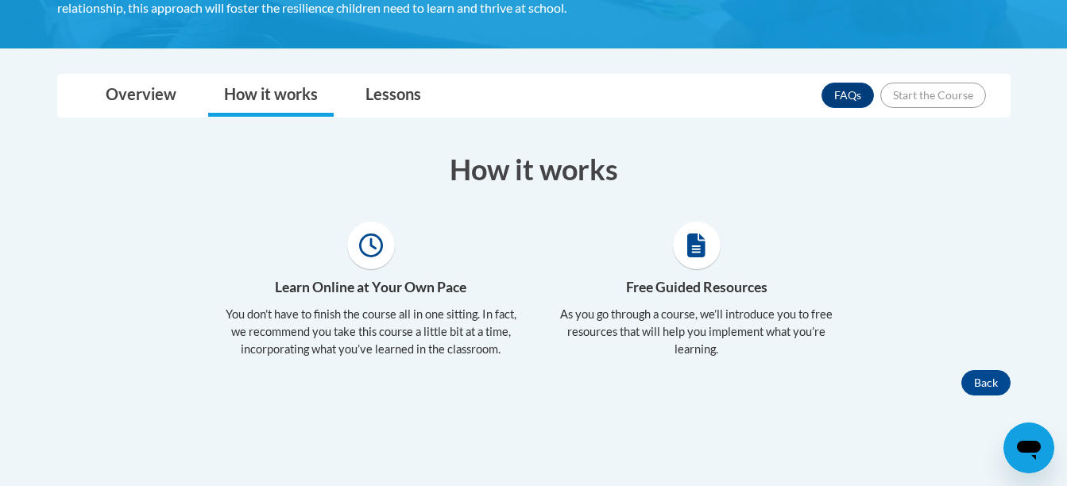
scroll to position [635, 0]
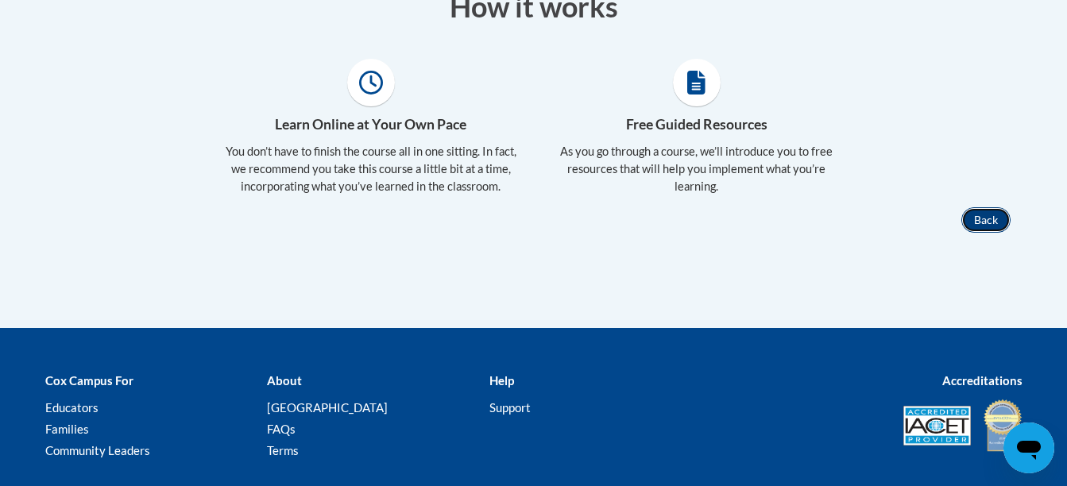
click at [998, 233] on button "Back" at bounding box center [985, 219] width 49 height 25
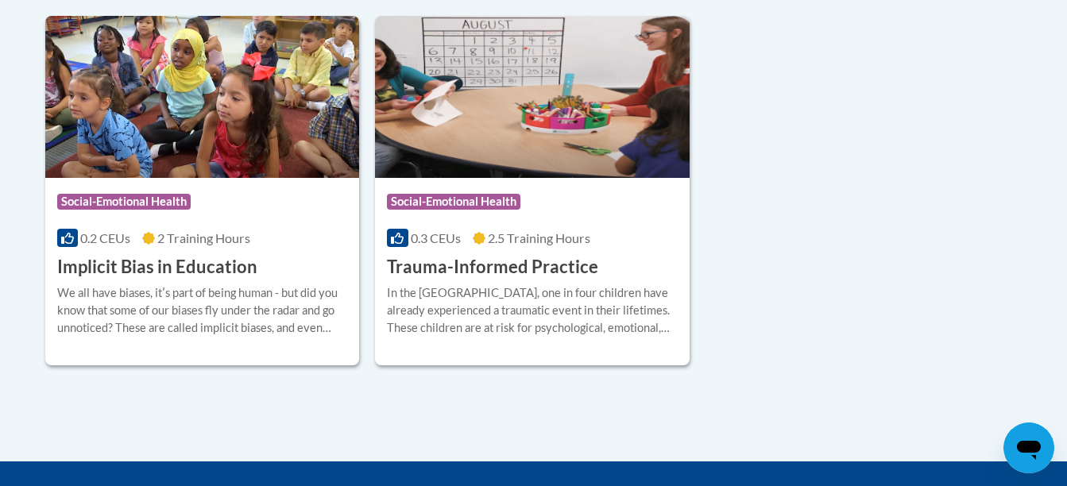
scroll to position [397, 0]
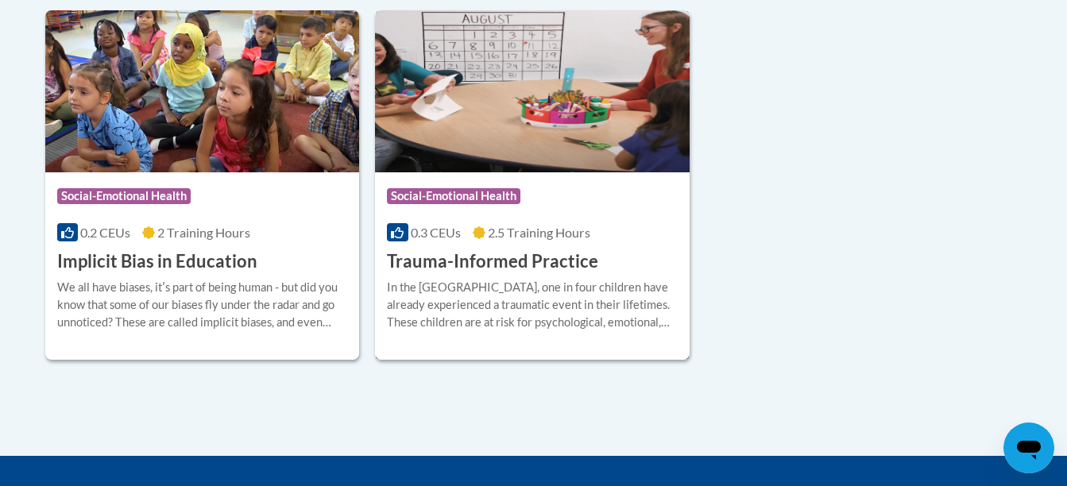
click at [550, 143] on img at bounding box center [532, 91] width 315 height 162
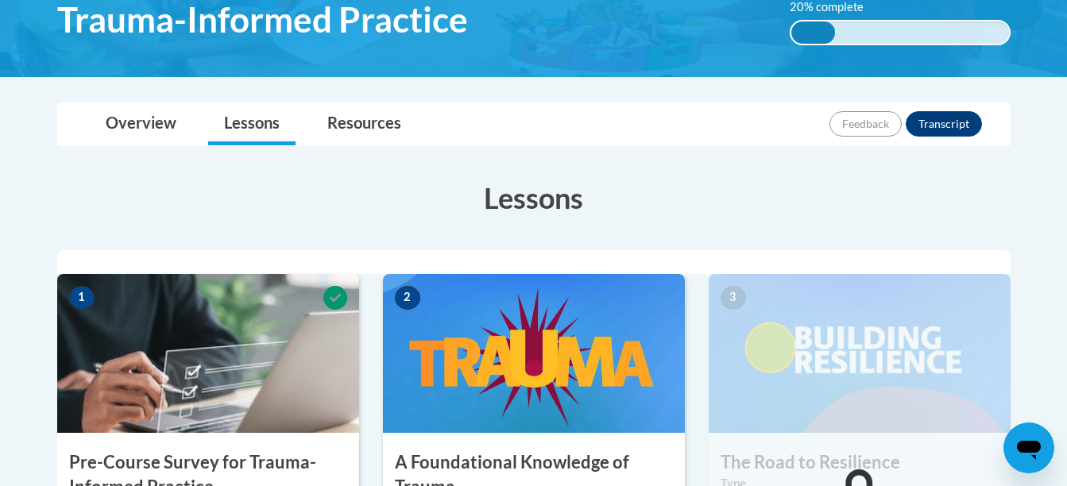
scroll to position [318, 0]
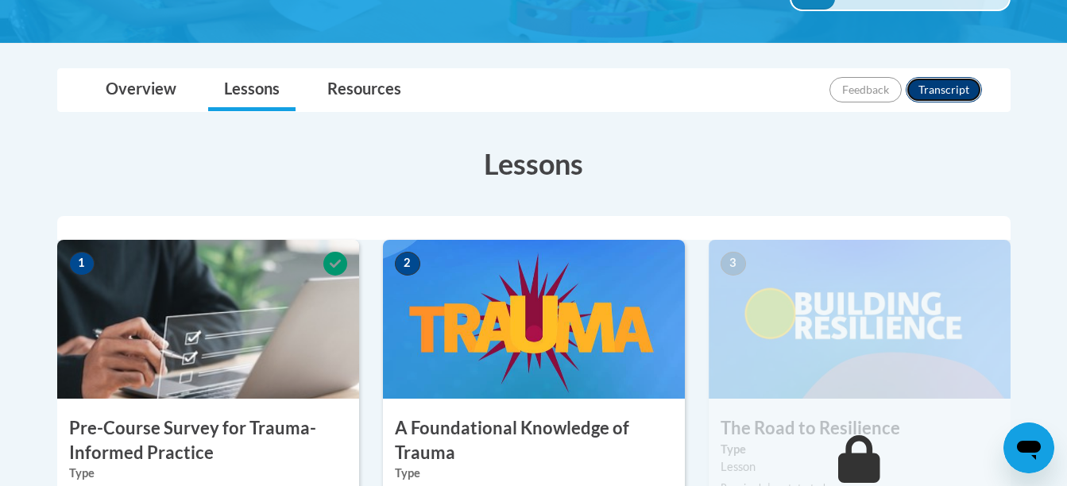
click at [936, 83] on button "Transcript" at bounding box center [943, 89] width 76 height 25
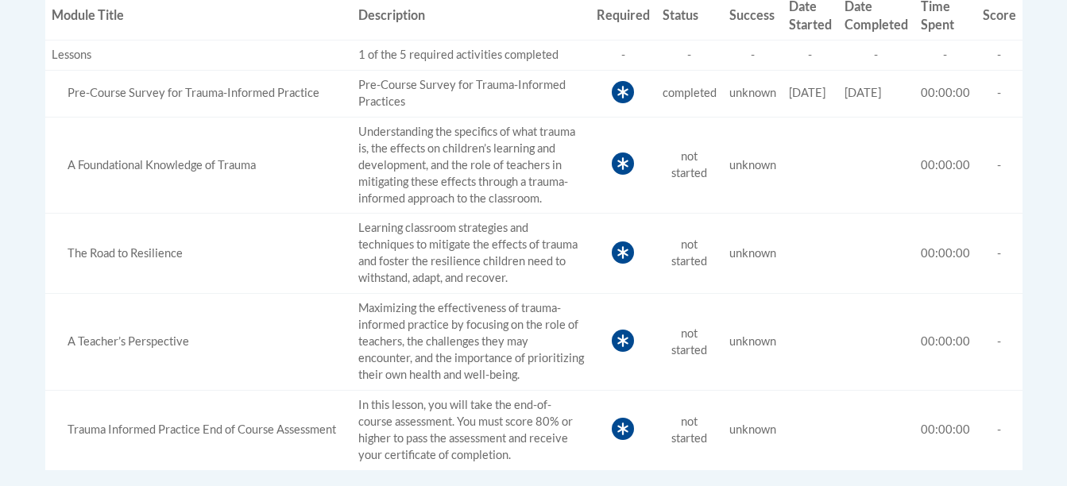
scroll to position [556, 0]
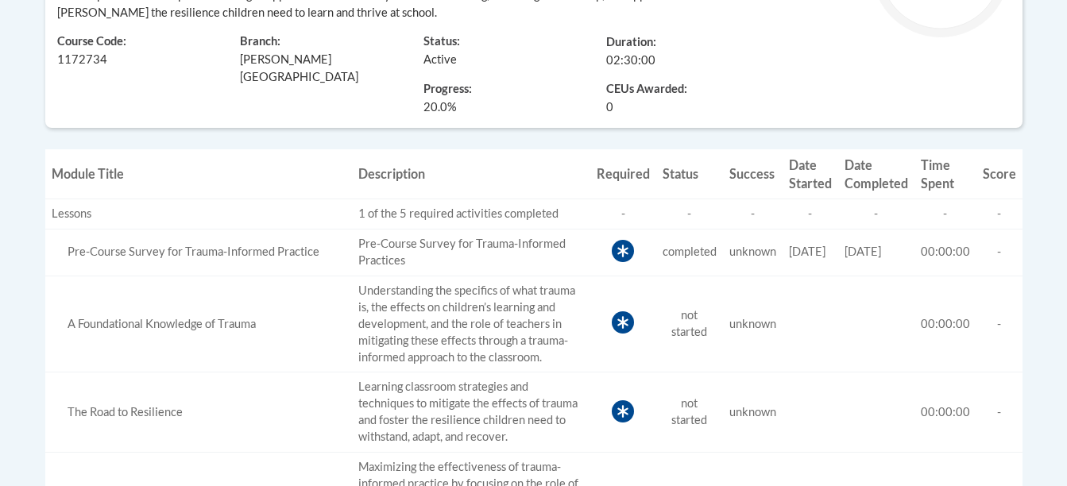
click at [617, 256] on icon at bounding box center [622, 251] width 11 height 13
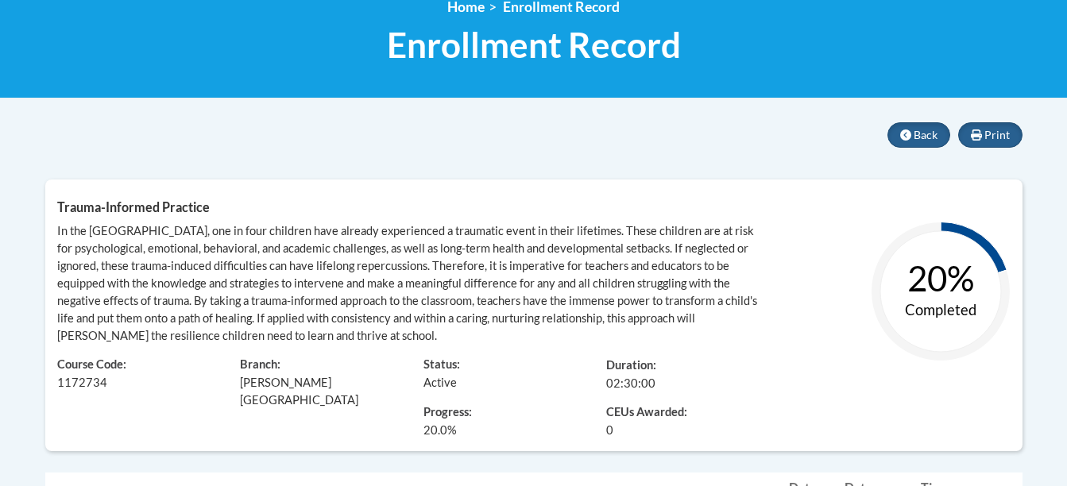
scroll to position [238, 0]
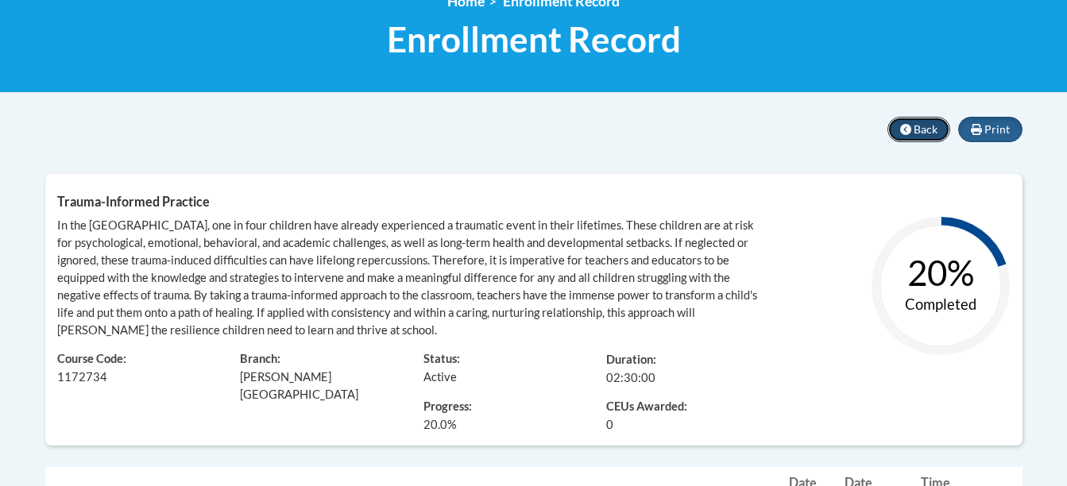
click at [932, 126] on span "Back" at bounding box center [925, 129] width 24 height 14
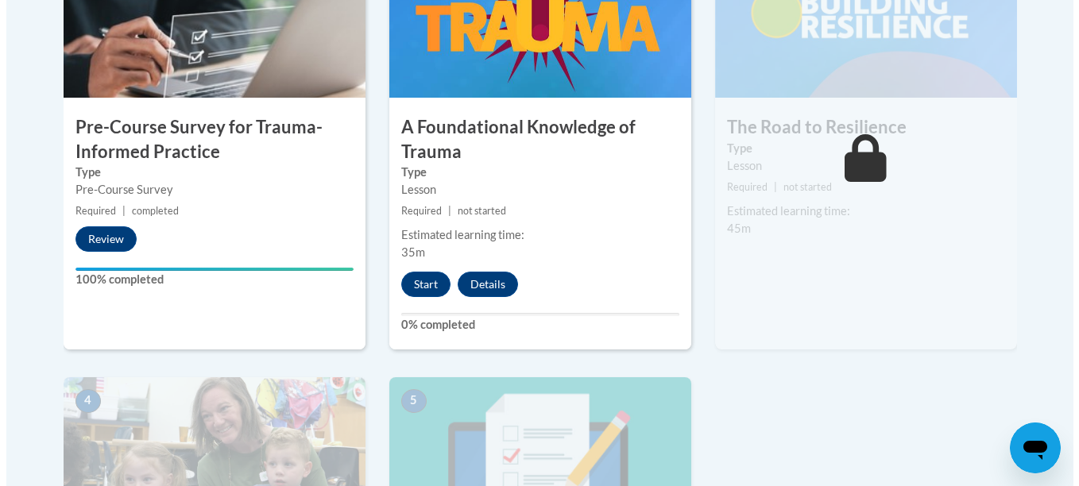
scroll to position [635, 0]
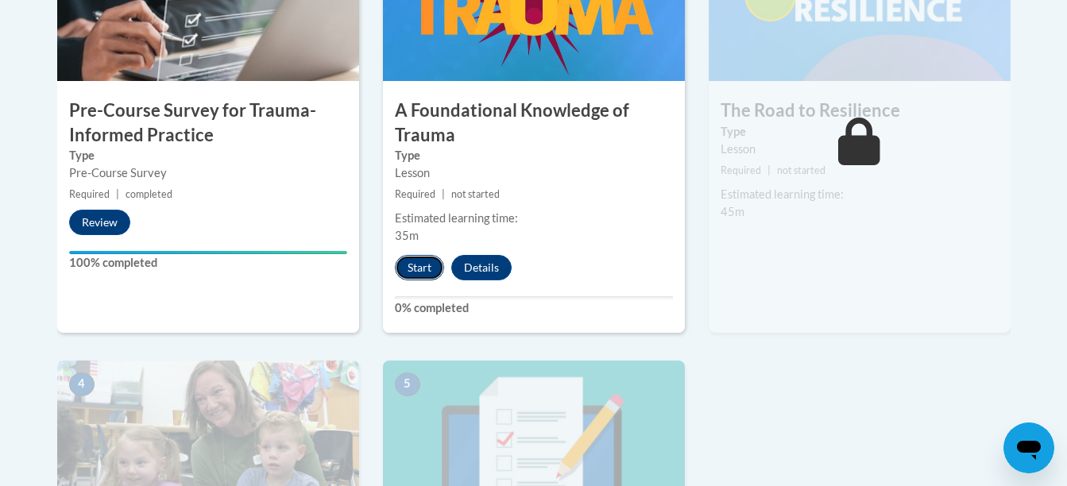
click at [431, 269] on button "Start" at bounding box center [419, 267] width 49 height 25
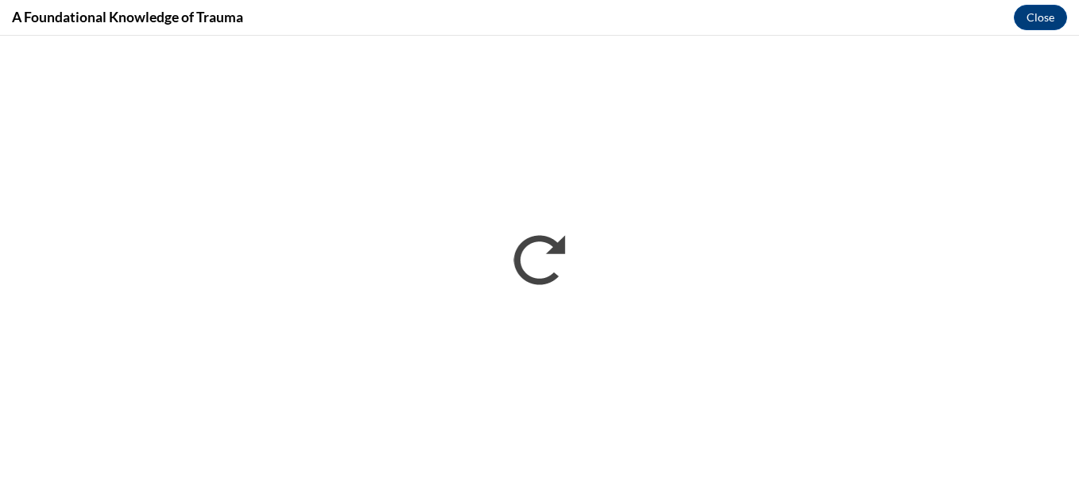
scroll to position [0, 0]
